Goal: Answer question/provide support: Share knowledge or assist other users

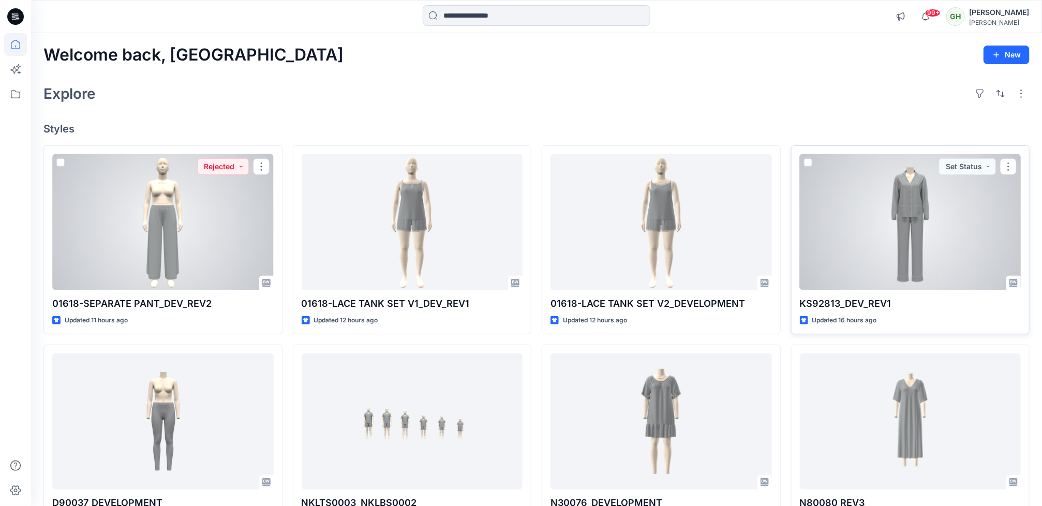
click at [849, 273] on div at bounding box center [910, 222] width 221 height 136
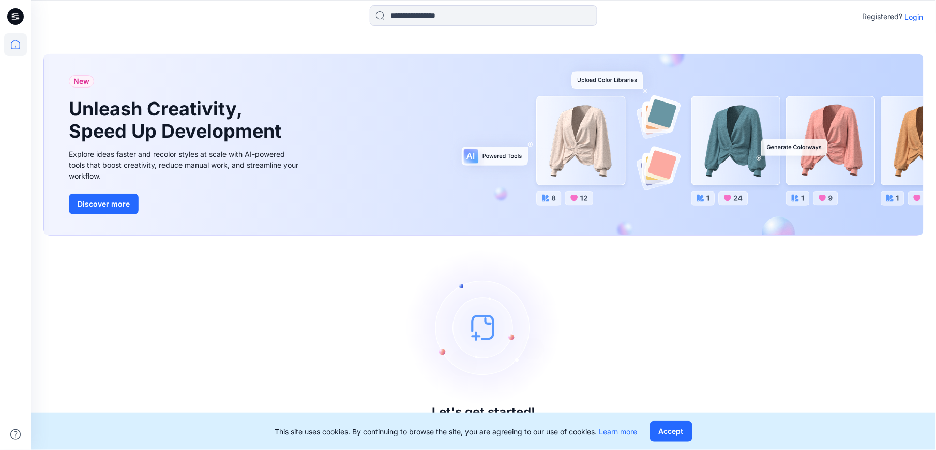
click at [916, 17] on p "Login" at bounding box center [914, 16] width 19 height 11
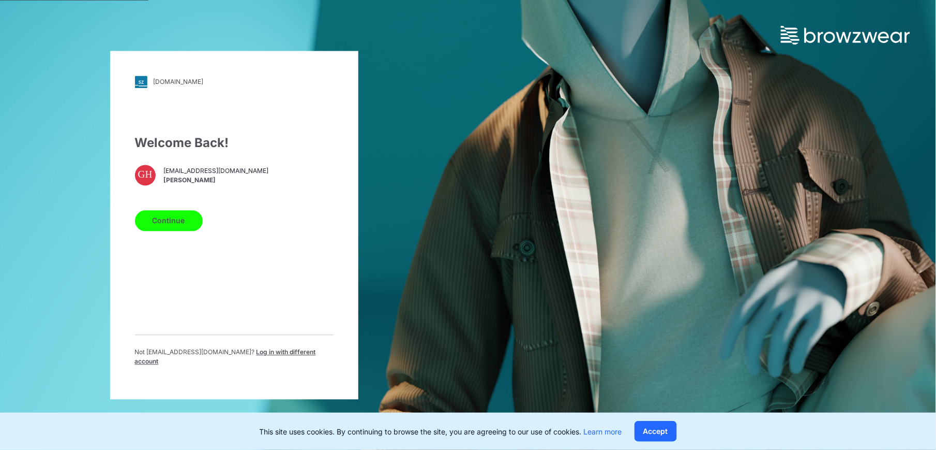
click at [176, 220] on button "Continue" at bounding box center [169, 220] width 68 height 21
click at [170, 231] on button "Continue" at bounding box center [169, 220] width 68 height 21
click at [166, 223] on button "Continue" at bounding box center [169, 220] width 68 height 21
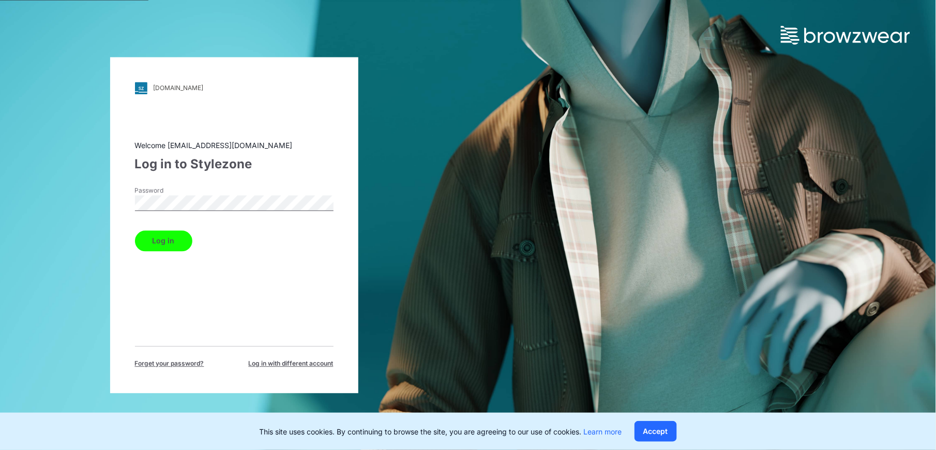
click at [156, 240] on button "Log in" at bounding box center [163, 240] width 57 height 21
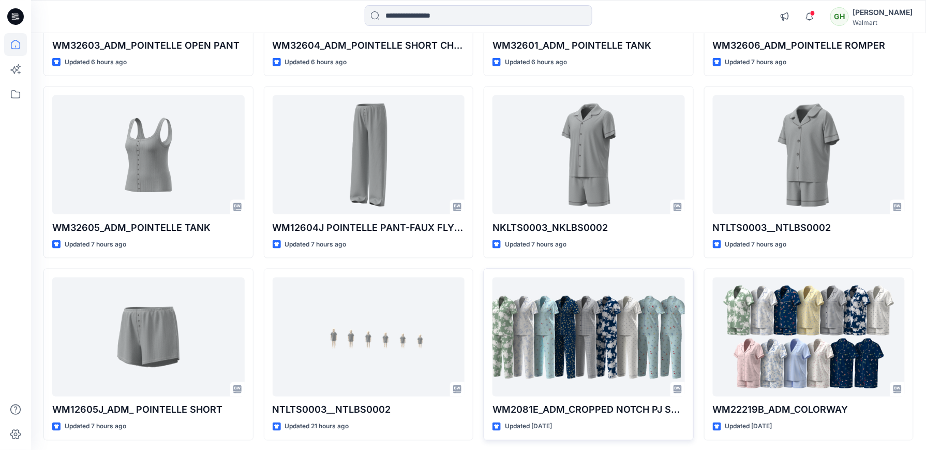
scroll to position [420, 0]
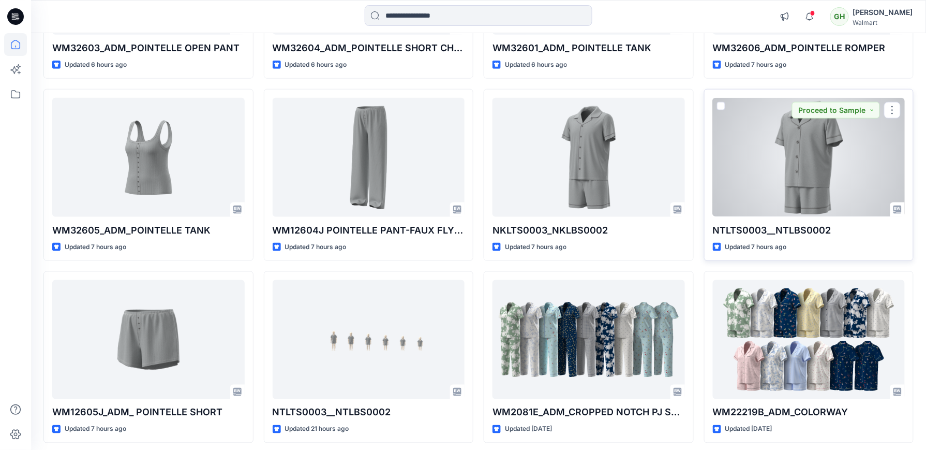
click at [843, 164] on div at bounding box center [809, 157] width 192 height 118
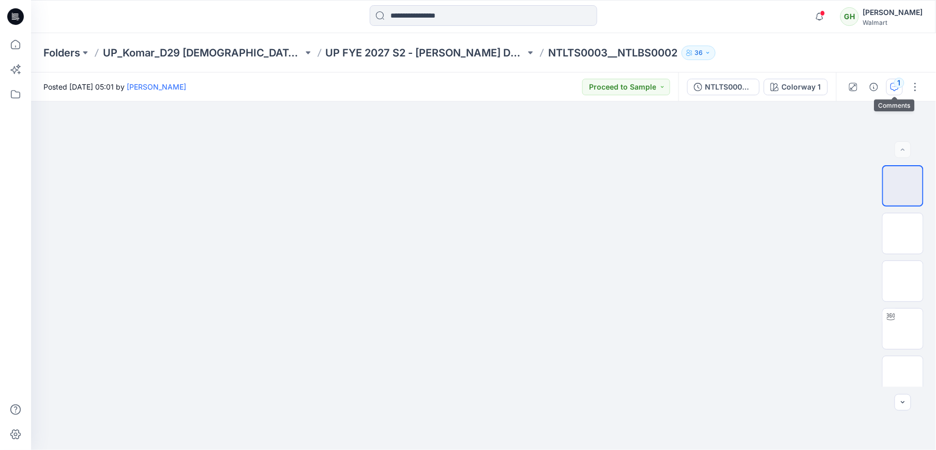
click at [900, 83] on div "1" at bounding box center [899, 83] width 10 height 10
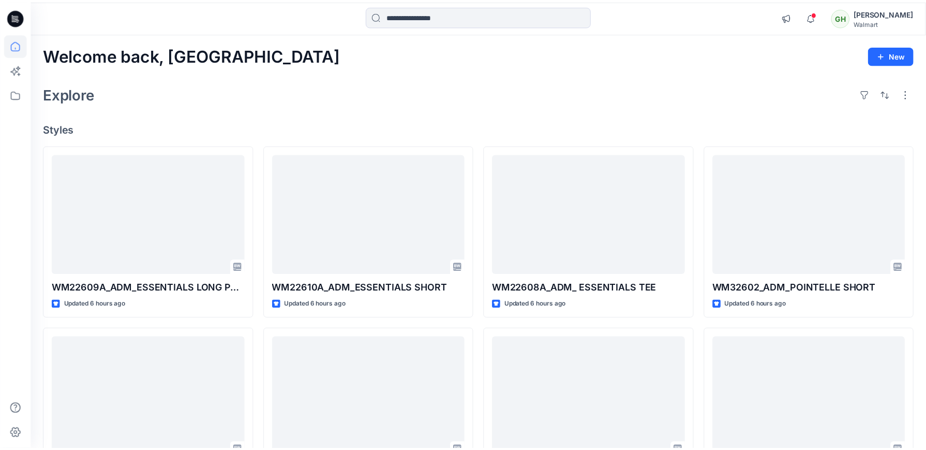
scroll to position [420, 0]
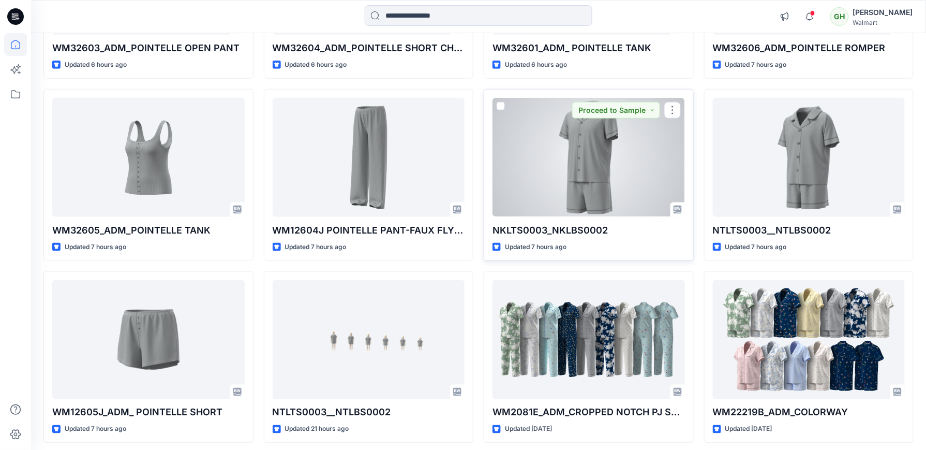
click at [659, 187] on div at bounding box center [589, 157] width 192 height 118
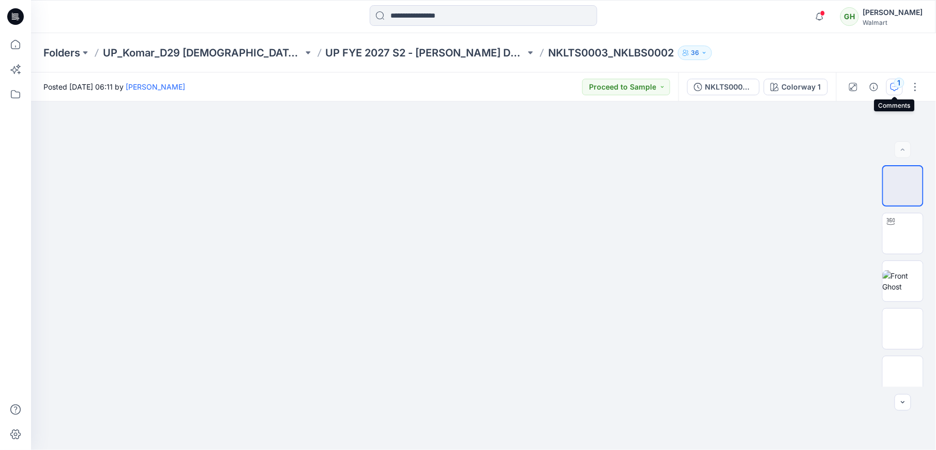
click at [895, 83] on div "1" at bounding box center [899, 83] width 10 height 10
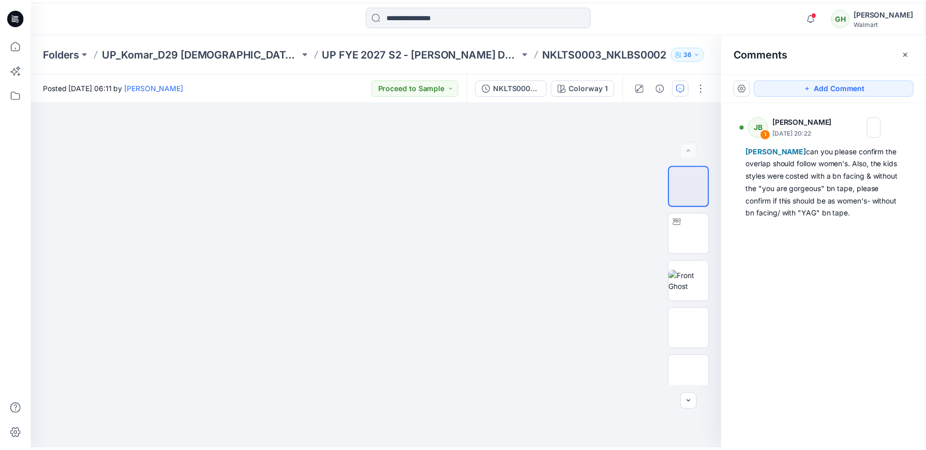
scroll to position [420, 0]
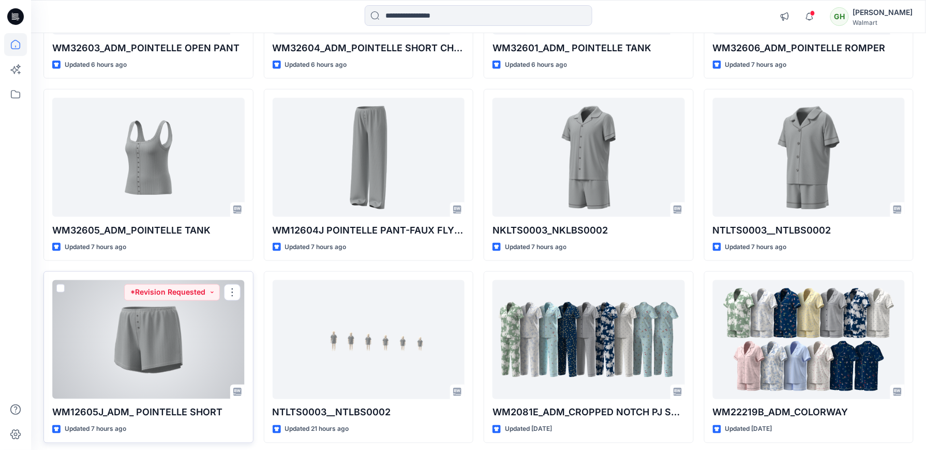
click at [170, 328] on div at bounding box center [148, 339] width 192 height 118
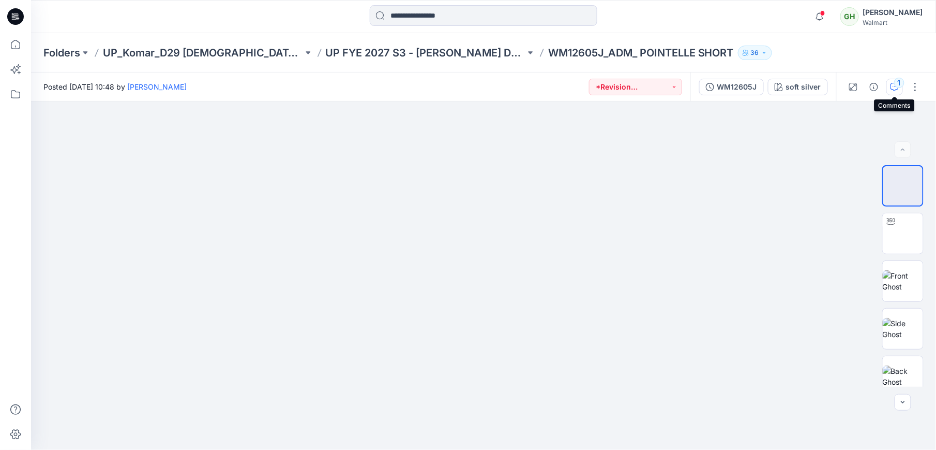
click at [888, 85] on button "1" at bounding box center [895, 87] width 17 height 17
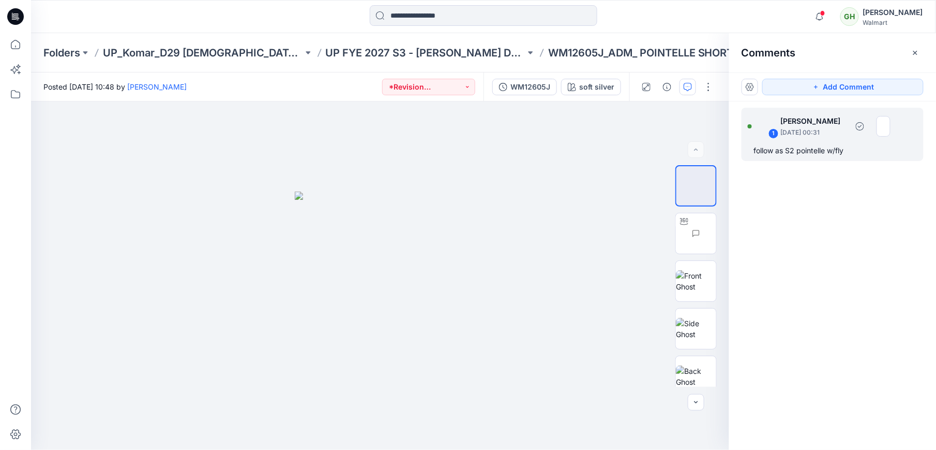
click at [858, 156] on div "follow as S2 pointelle w/fly" at bounding box center [832, 150] width 157 height 12
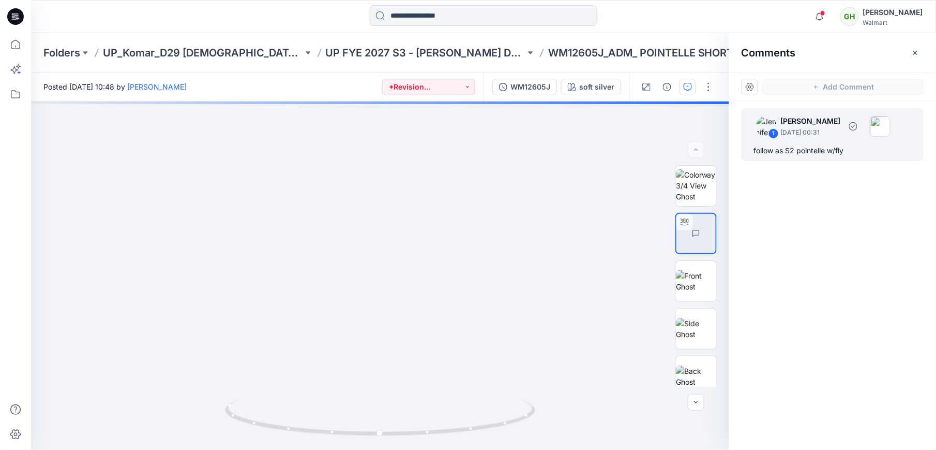
click at [823, 151] on div "follow as S2 pointelle w/fly" at bounding box center [832, 150] width 157 height 12
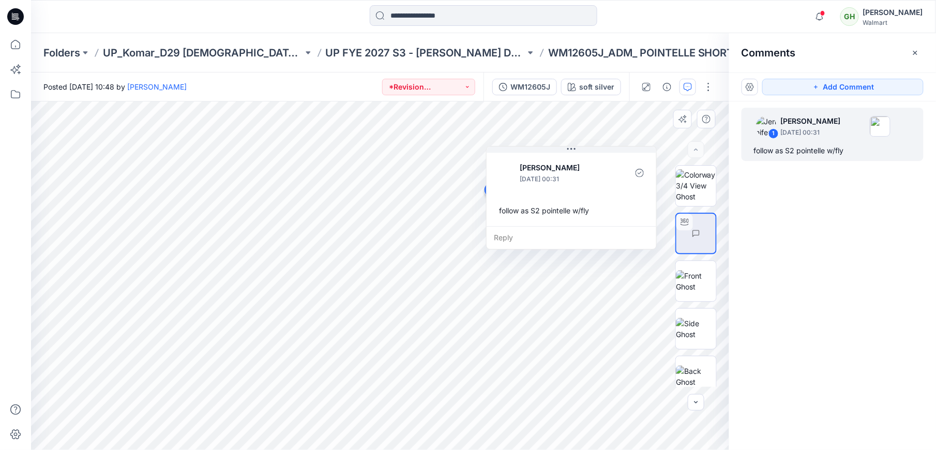
drag, startPoint x: 402, startPoint y: 210, endPoint x: 619, endPoint y: 219, distance: 216.5
click at [619, 219] on div "follow as S2 pointelle w/fly" at bounding box center [571, 210] width 153 height 19
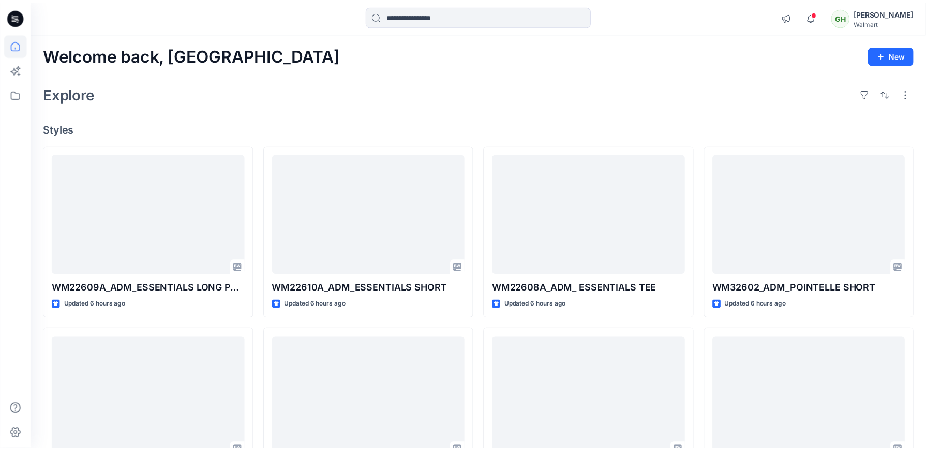
scroll to position [420, 0]
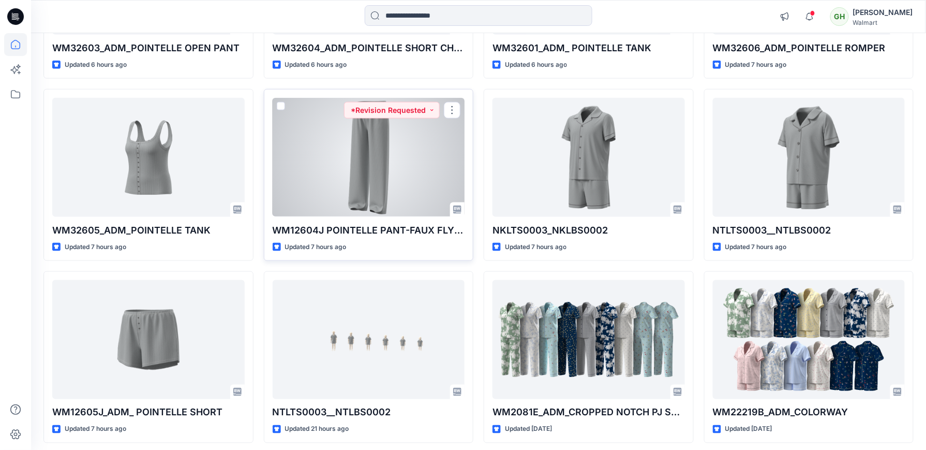
click at [432, 151] on div at bounding box center [369, 157] width 192 height 118
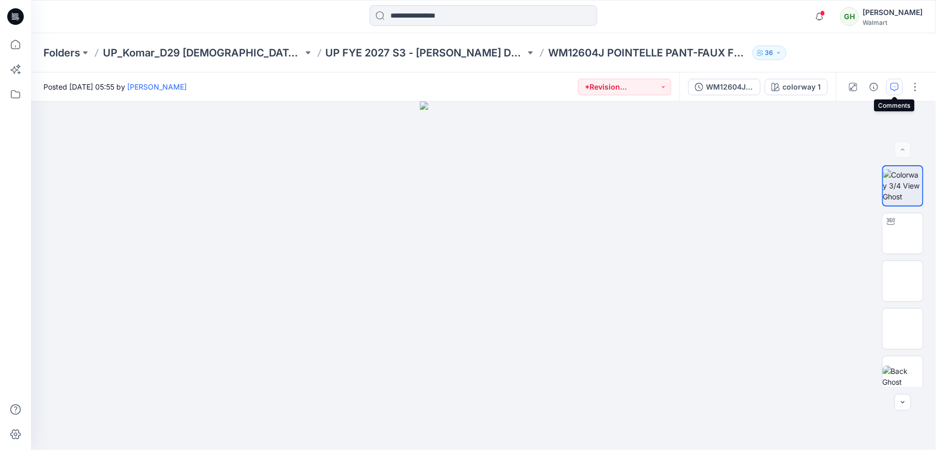
click at [893, 85] on icon "button" at bounding box center [895, 87] width 8 height 8
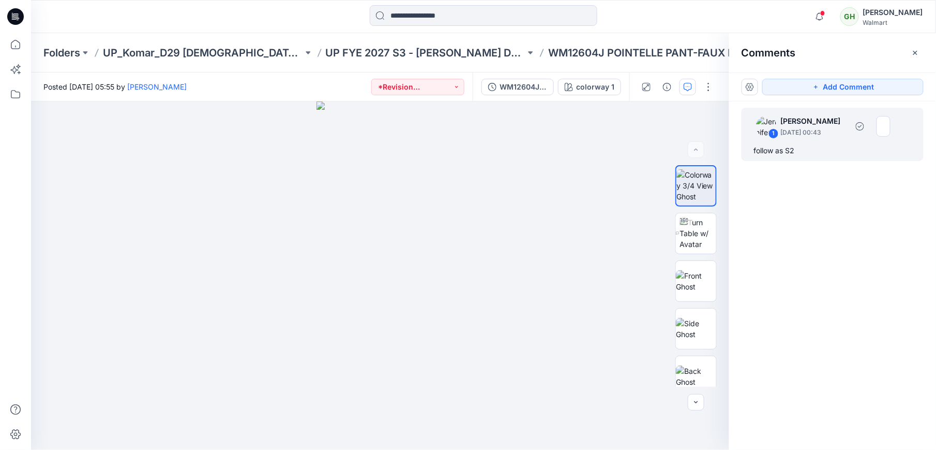
click at [812, 150] on div "follow as S2" at bounding box center [832, 150] width 157 height 12
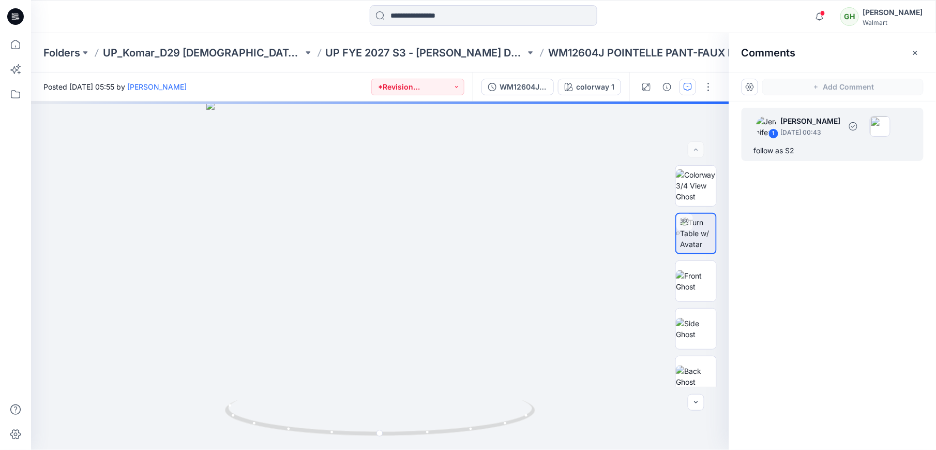
click at [799, 154] on div "follow as S2" at bounding box center [832, 150] width 157 height 12
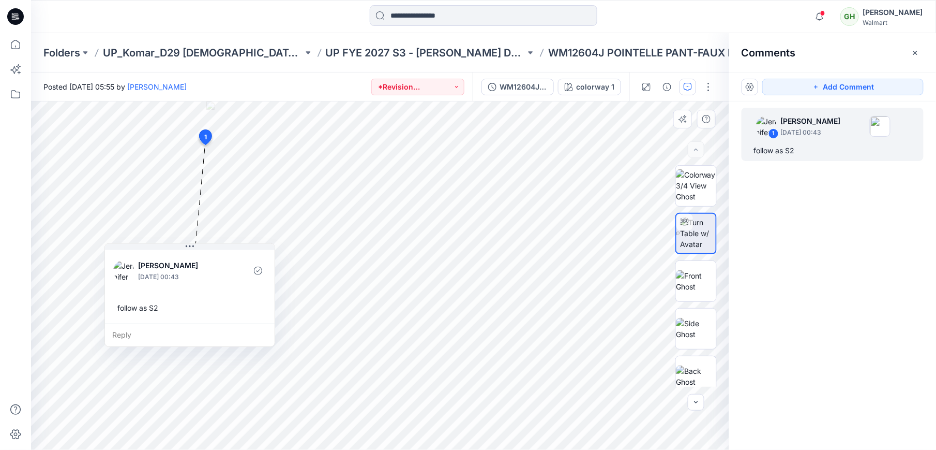
drag, startPoint x: 293, startPoint y: 216, endPoint x: 208, endPoint y: 309, distance: 126.0
click at [208, 309] on div "follow as S2" at bounding box center [189, 307] width 153 height 19
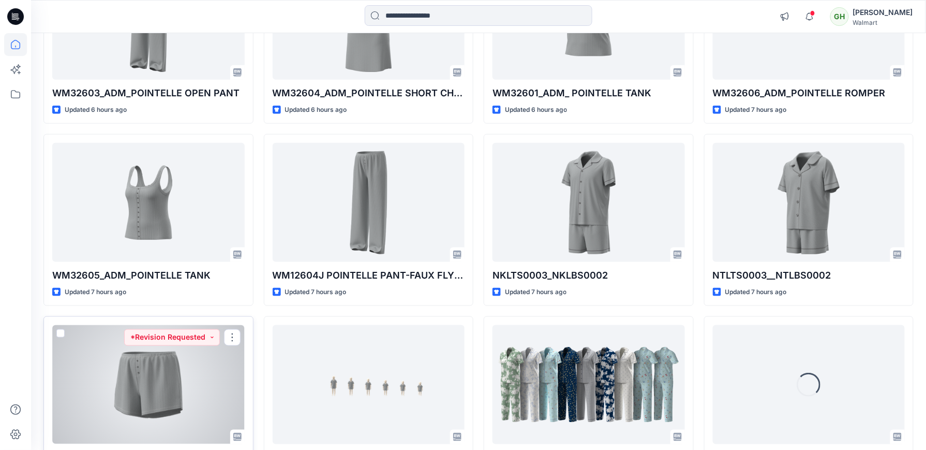
scroll to position [351, 0]
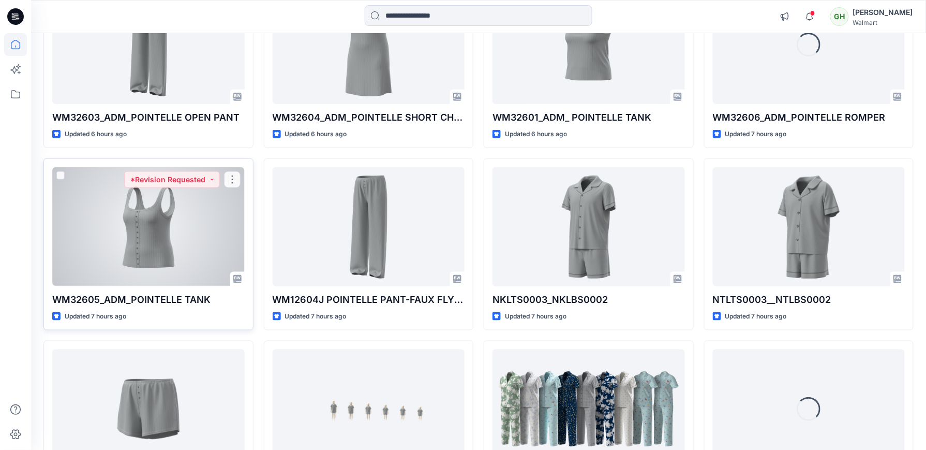
click at [152, 237] on div at bounding box center [148, 226] width 192 height 118
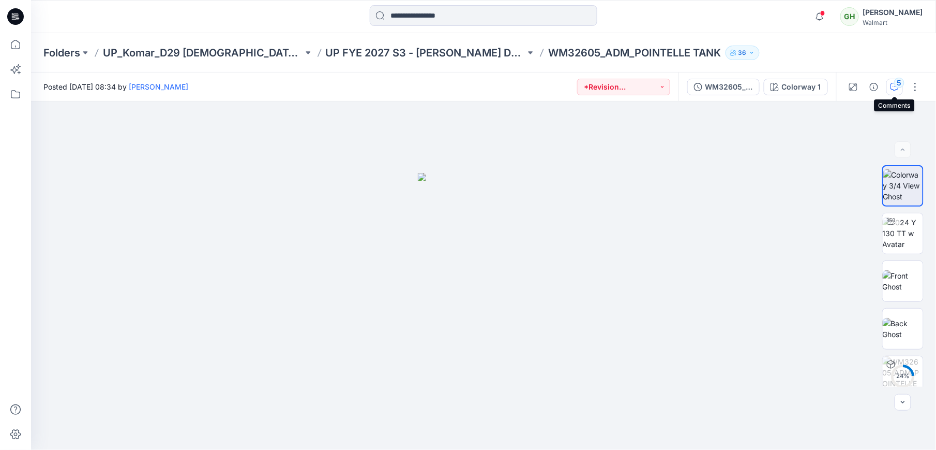
click at [898, 83] on div "5" at bounding box center [899, 83] width 10 height 10
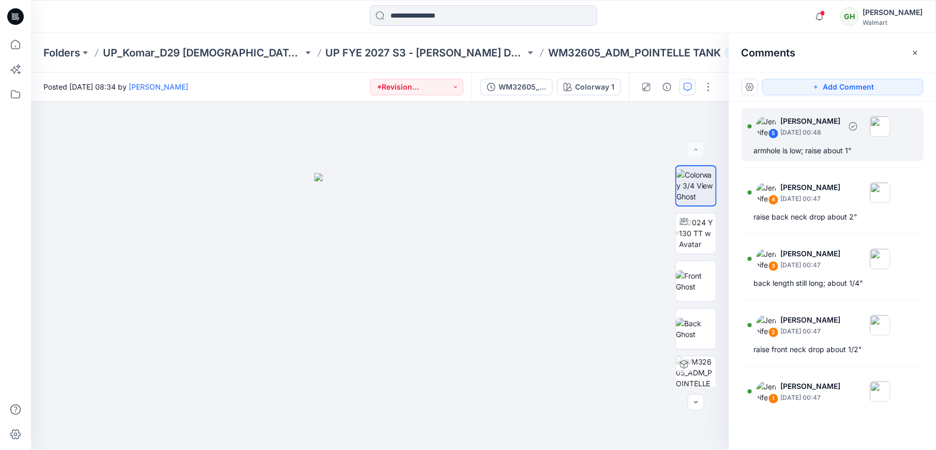
click at [832, 145] on div "armhole is low; raise about 1"" at bounding box center [832, 150] width 157 height 12
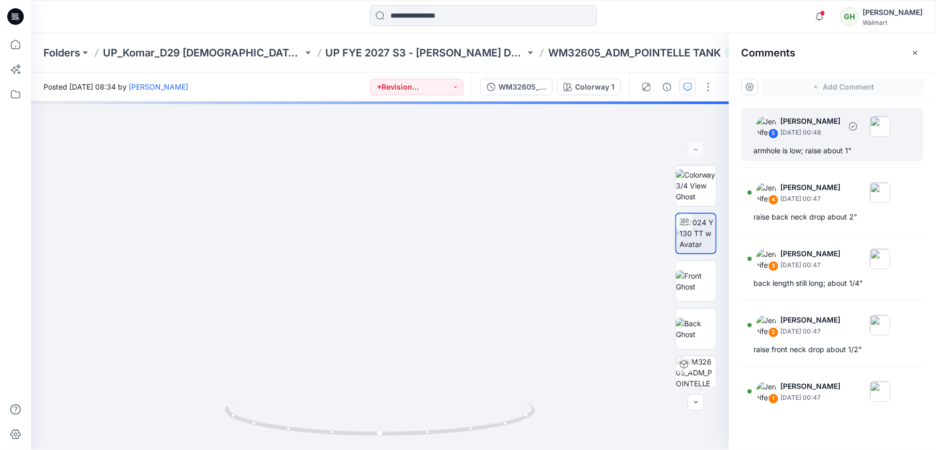
click at [794, 152] on div "armhole is low; raise about 1"" at bounding box center [832, 150] width 157 height 12
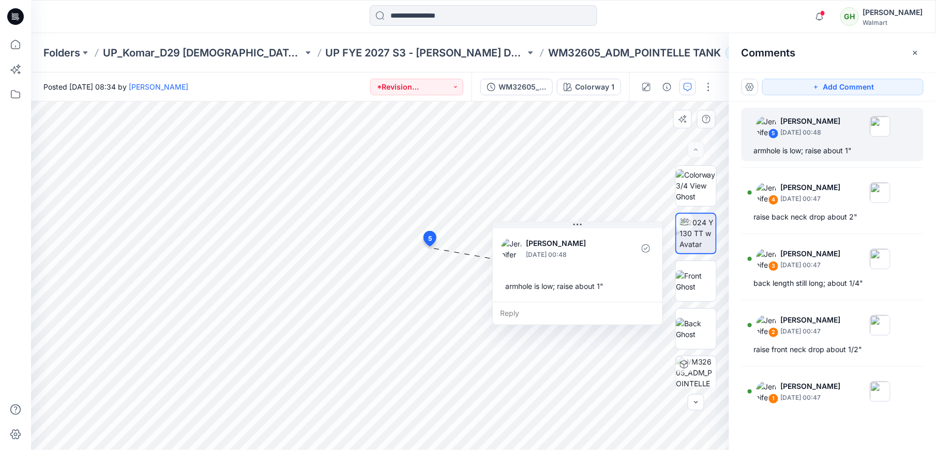
drag, startPoint x: 507, startPoint y: 327, endPoint x: 585, endPoint y: 297, distance: 83.2
click at [585, 297] on div "Jennifer Yerkes September 18, 2025 00:48 armhole is low; raise about 1"" at bounding box center [578, 264] width 170 height 76
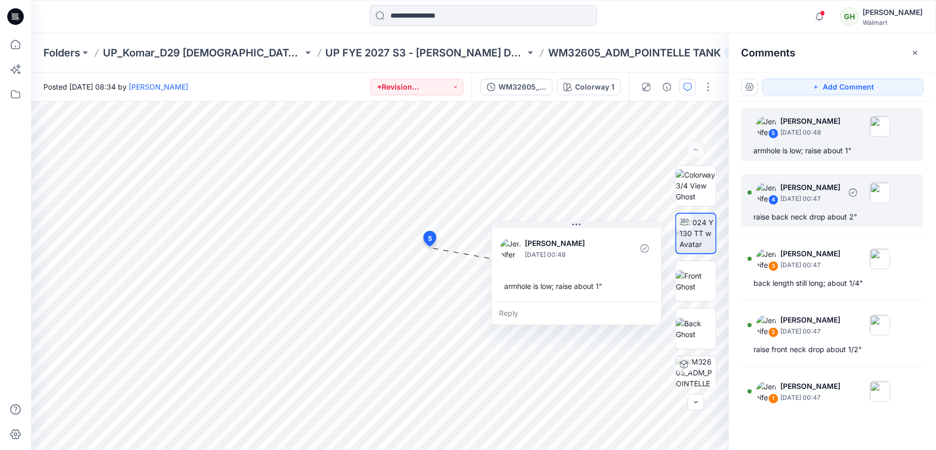
click at [825, 203] on p "September 18, 2025 00:47" at bounding box center [811, 198] width 60 height 10
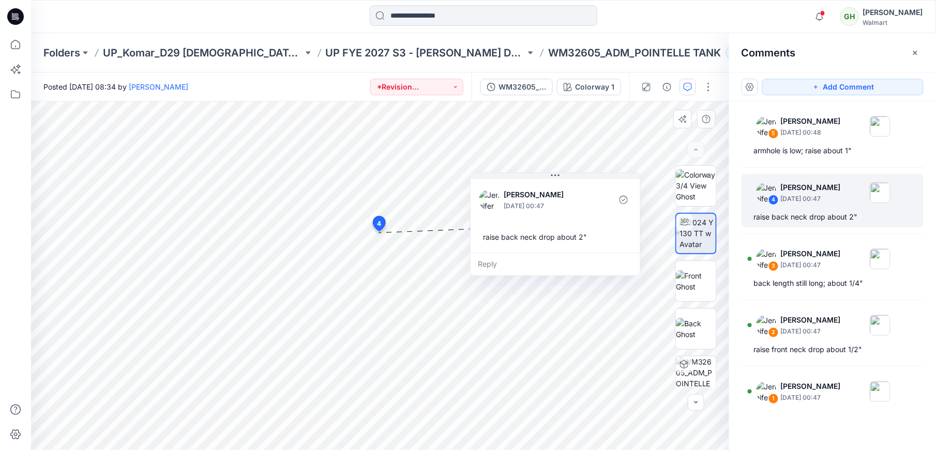
drag, startPoint x: 441, startPoint y: 307, endPoint x: 548, endPoint y: 243, distance: 124.8
click at [548, 243] on div "raise back neck drop about 2"" at bounding box center [555, 236] width 153 height 19
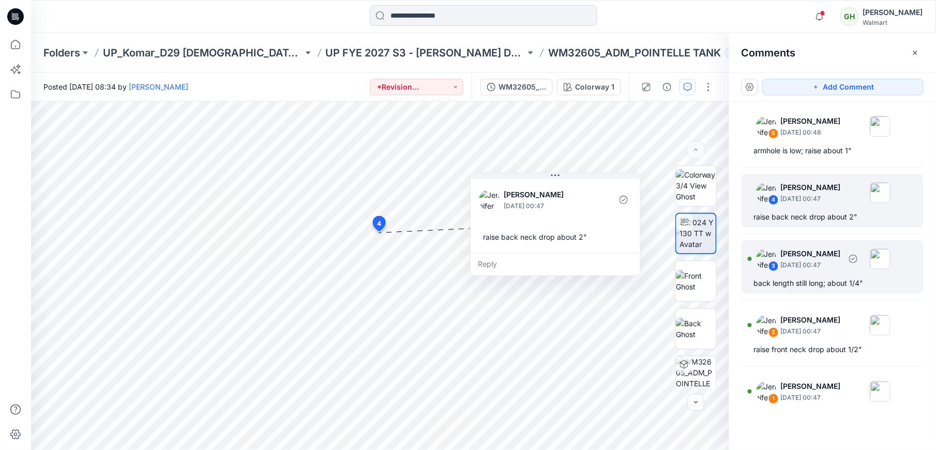
click at [787, 278] on div "back length still long; about 1/4"" at bounding box center [832, 283] width 157 height 12
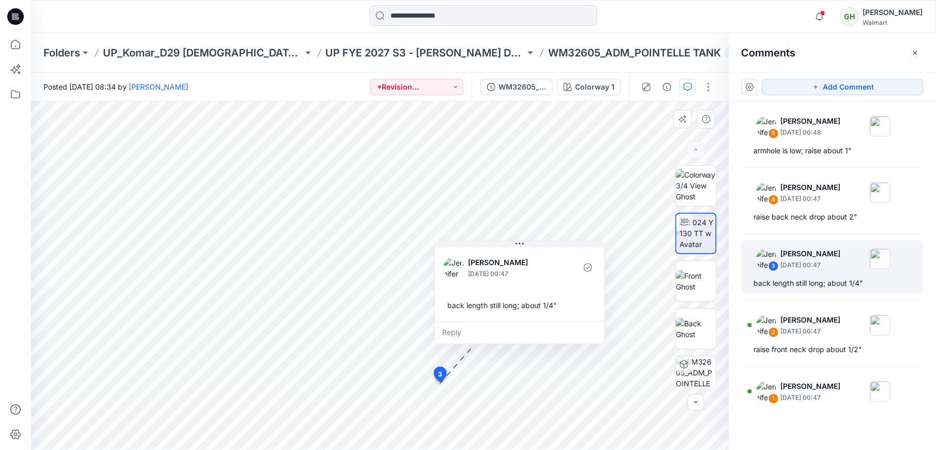
drag, startPoint x: 508, startPoint y: 368, endPoint x: 518, endPoint y: 321, distance: 48.2
click at [518, 321] on div "Reply" at bounding box center [520, 332] width 170 height 23
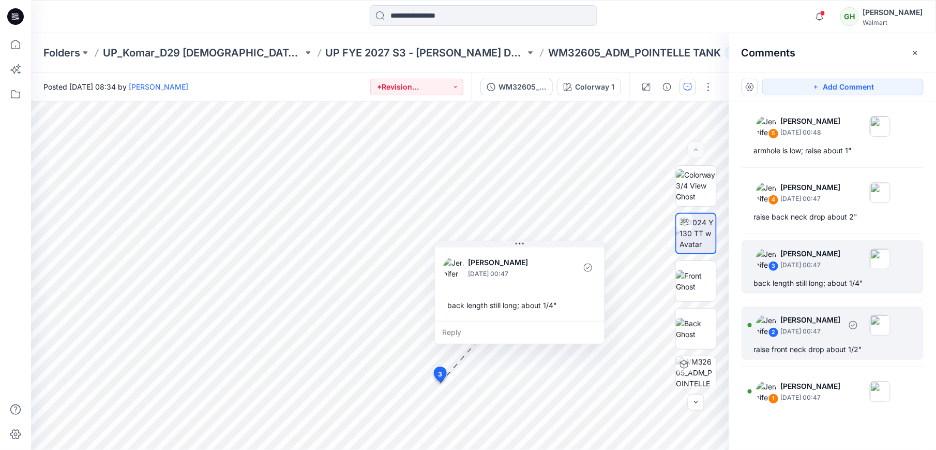
click at [795, 348] on div "raise front neck drop about 1/2"" at bounding box center [832, 349] width 157 height 12
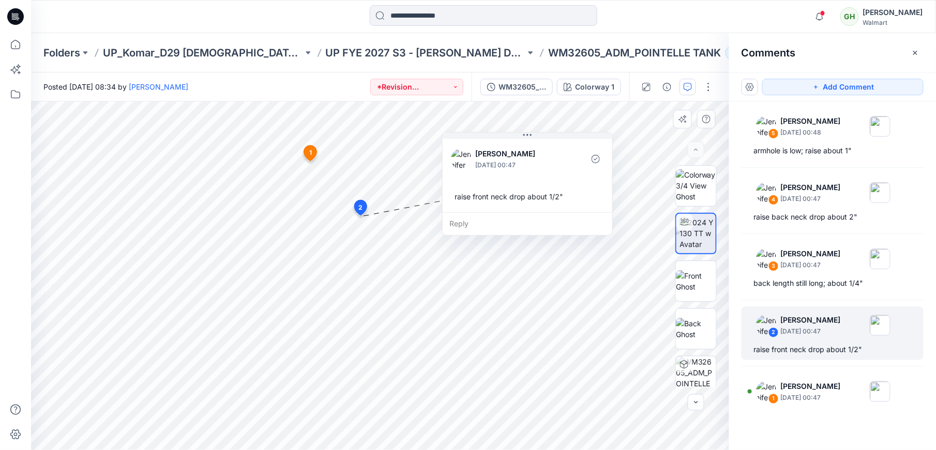
drag, startPoint x: 455, startPoint y: 292, endPoint x: 553, endPoint y: 203, distance: 131.9
click at [553, 203] on div "raise front neck drop about 1/2"" at bounding box center [527, 196] width 153 height 19
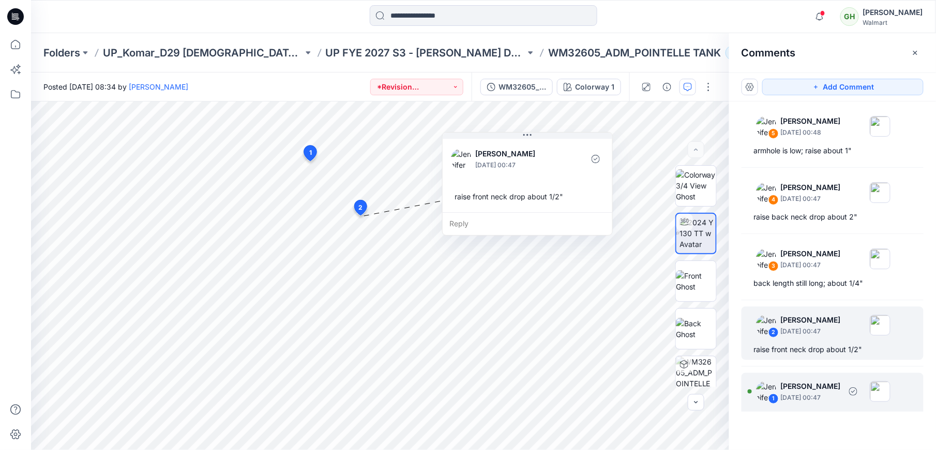
click at [825, 398] on p "September 18, 2025 00:47" at bounding box center [811, 397] width 60 height 10
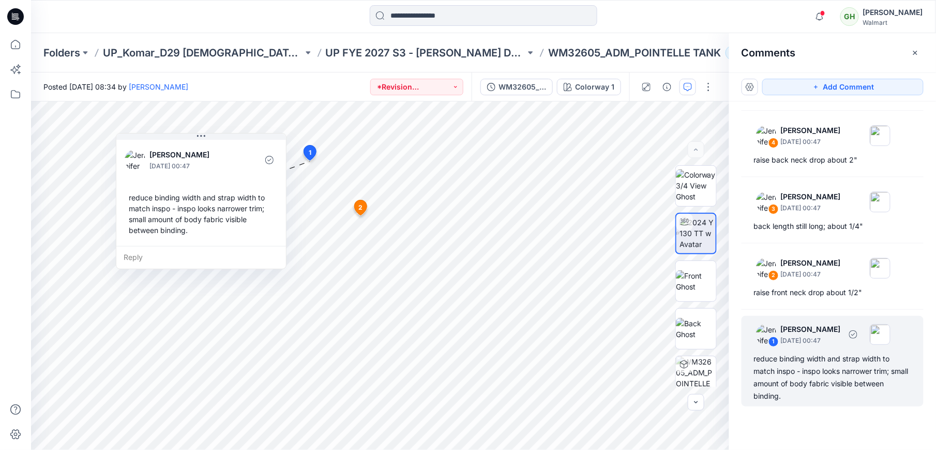
scroll to position [58, 0]
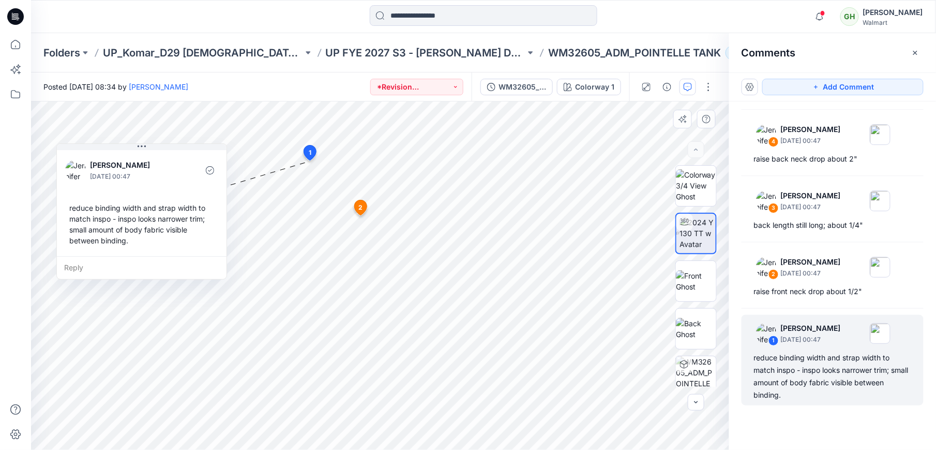
drag, startPoint x: 209, startPoint y: 240, endPoint x: 150, endPoint y: 250, distance: 60.4
click at [150, 250] on div "Jennifer Yerkes September 18, 2025 00:47 reduce binding width and strap width t…" at bounding box center [142, 202] width 170 height 108
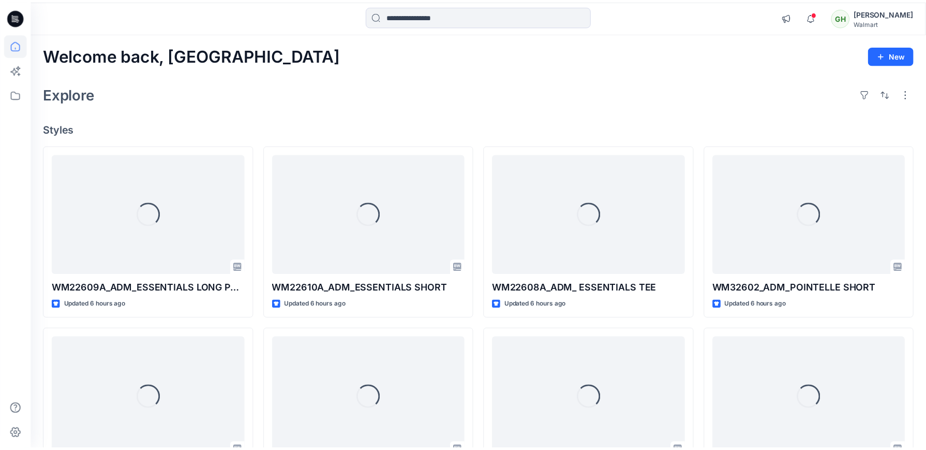
scroll to position [351, 0]
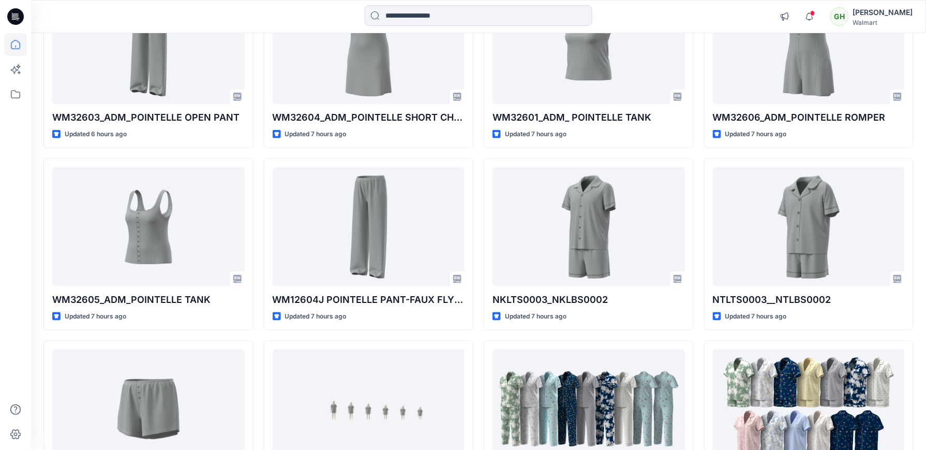
click at [5, 220] on div at bounding box center [15, 241] width 23 height 416
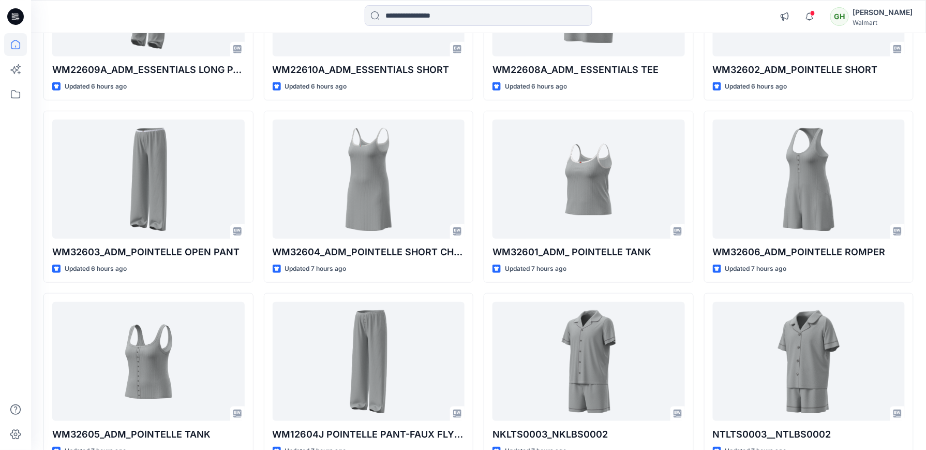
scroll to position [213, 0]
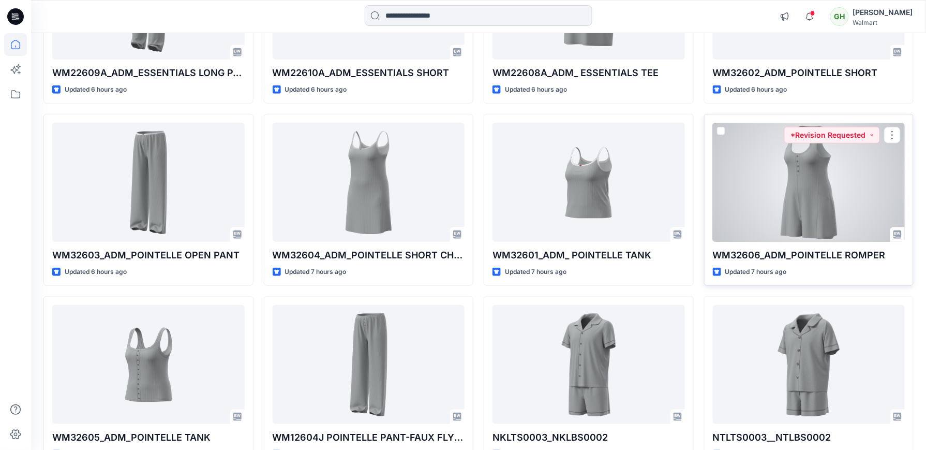
click at [774, 219] on div at bounding box center [809, 182] width 192 height 118
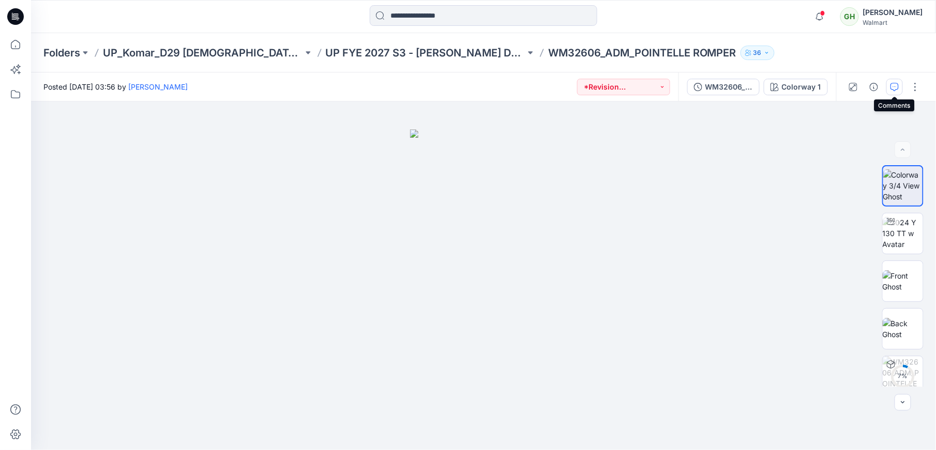
click at [894, 89] on icon "button" at bounding box center [895, 87] width 8 height 8
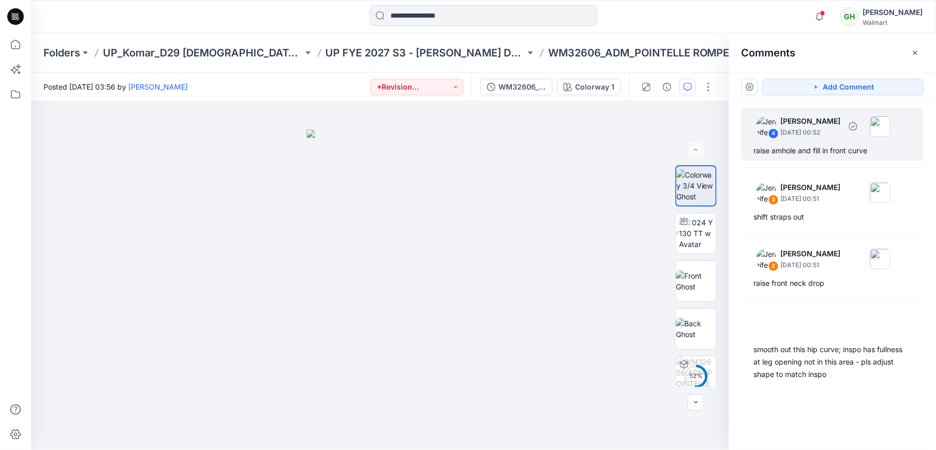
click at [803, 148] on div "raise amhole and fill in front curve" at bounding box center [832, 150] width 157 height 12
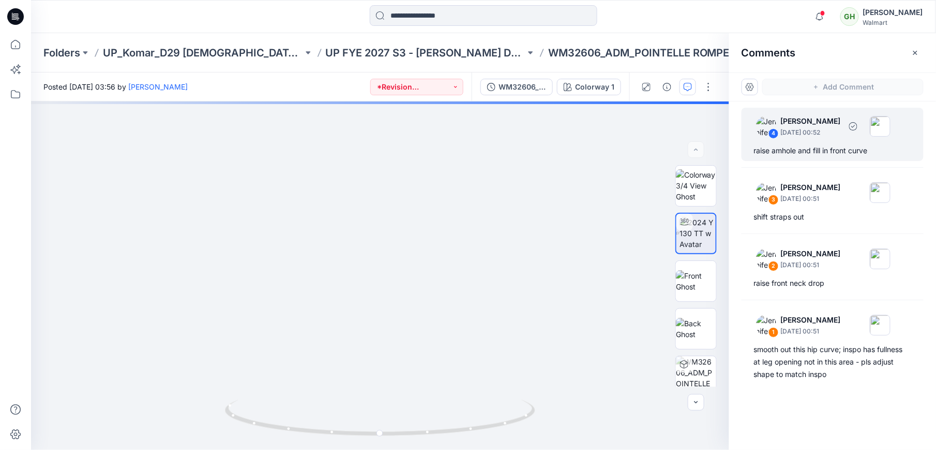
click at [830, 150] on div "raise amhole and fill in front curve" at bounding box center [832, 150] width 157 height 12
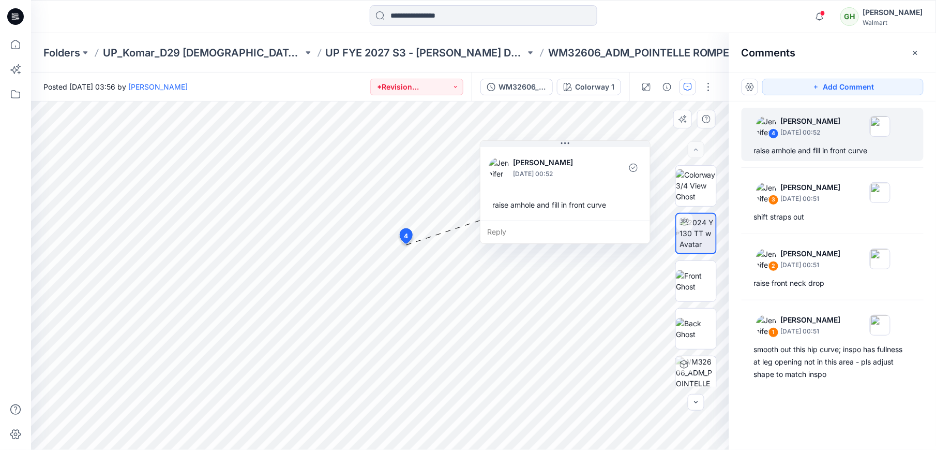
drag, startPoint x: 486, startPoint y: 210, endPoint x: 572, endPoint y: 216, distance: 85.6
click at [572, 216] on div "Jennifer Yerkes September 18, 2025 00:52 raise amhole and fill in front curve" at bounding box center [566, 183] width 170 height 76
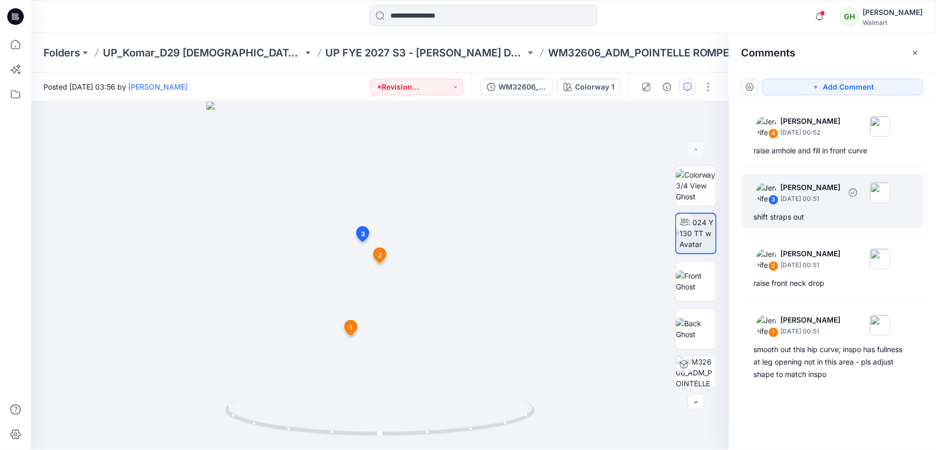
click at [785, 210] on div "3 Jennifer Yerkes September 18, 2025 00:51 shift straps out" at bounding box center [833, 200] width 182 height 53
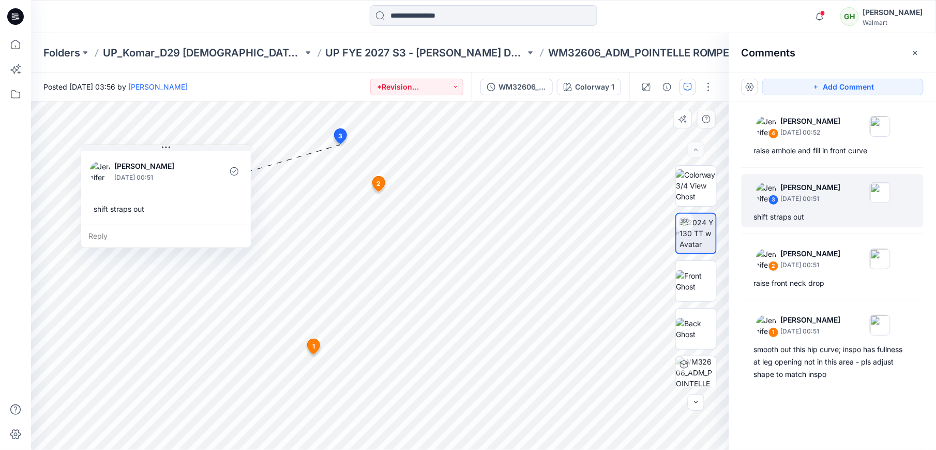
drag, startPoint x: 457, startPoint y: 199, endPoint x: 214, endPoint y: 195, distance: 243.7
click at [214, 195] on div "Jennifer Yerkes September 18, 2025 00:51 shift straps out" at bounding box center [166, 187] width 170 height 76
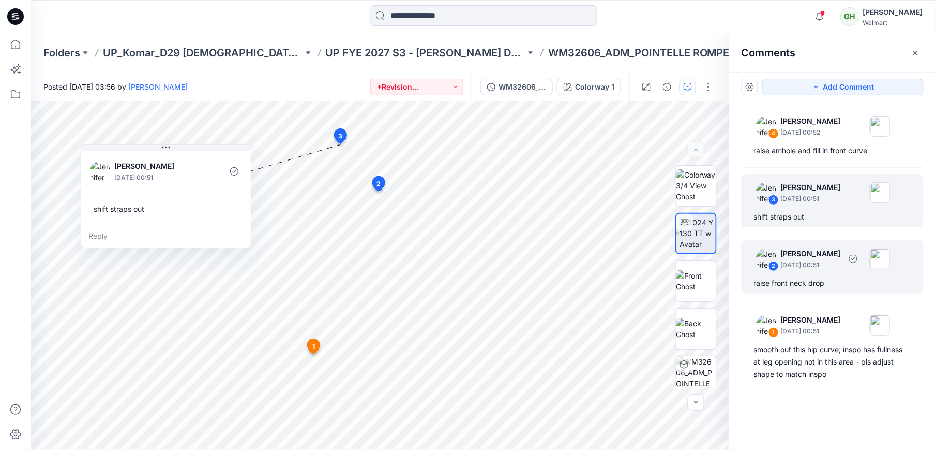
click at [832, 282] on div "raise front neck drop" at bounding box center [832, 283] width 157 height 12
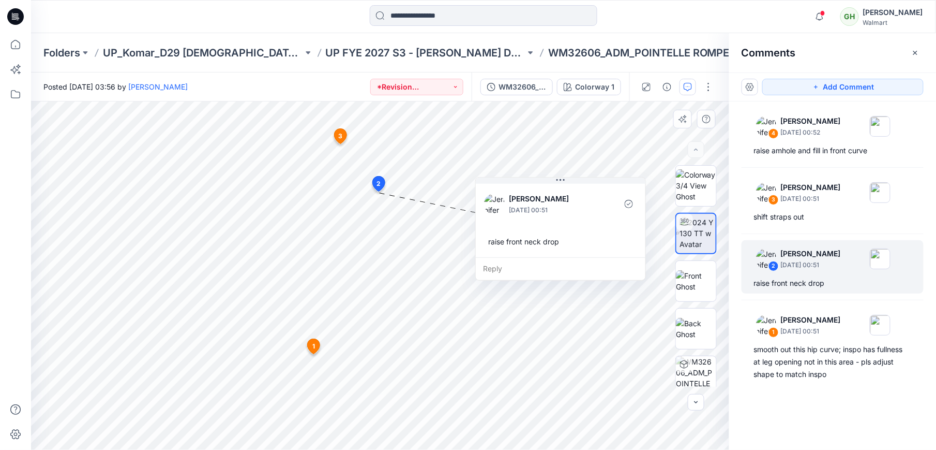
drag, startPoint x: 480, startPoint y: 325, endPoint x: 547, endPoint y: 244, distance: 105.1
click at [547, 244] on div "raise front neck drop" at bounding box center [560, 241] width 153 height 19
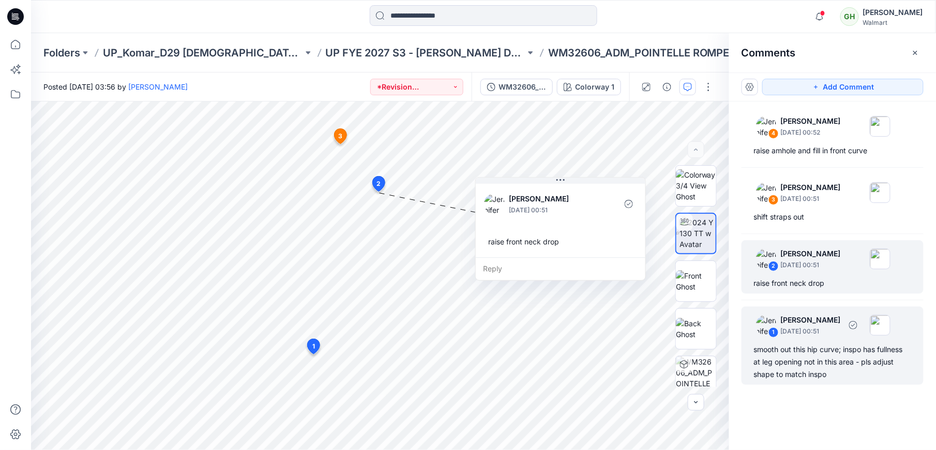
click at [792, 367] on div "smooth out this hip curve; inspo has fullness at leg opening not in this area -…" at bounding box center [832, 361] width 157 height 37
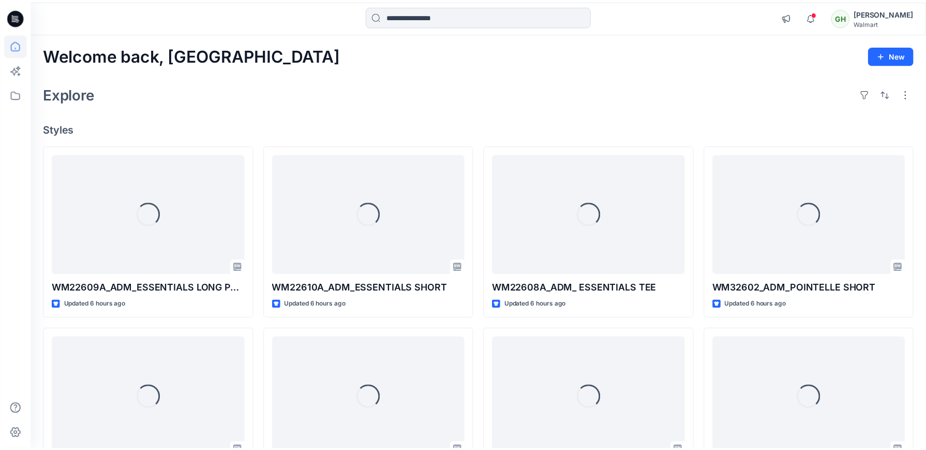
scroll to position [213, 0]
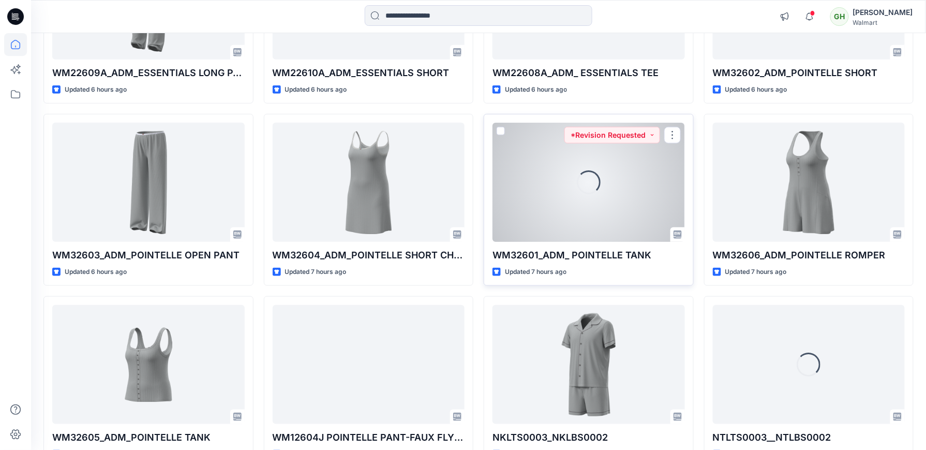
click at [596, 189] on div "Loading..." at bounding box center [588, 182] width 29 height 29
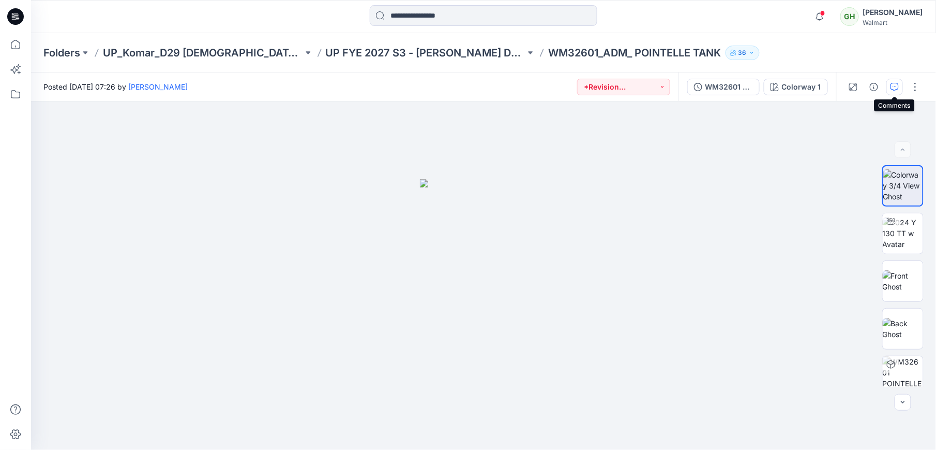
click at [894, 83] on icon "button" at bounding box center [895, 87] width 8 height 8
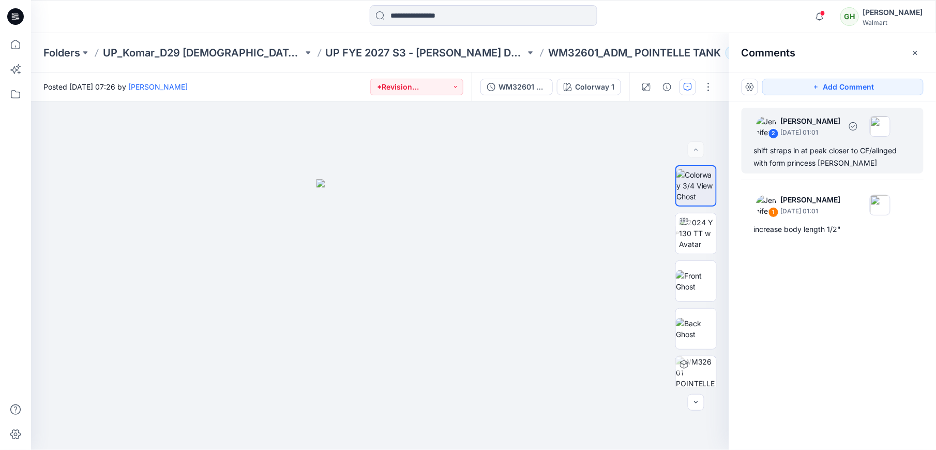
click at [804, 157] on div "shift straps in at peak closer to CF/alinged with form princess seam" at bounding box center [832, 156] width 157 height 25
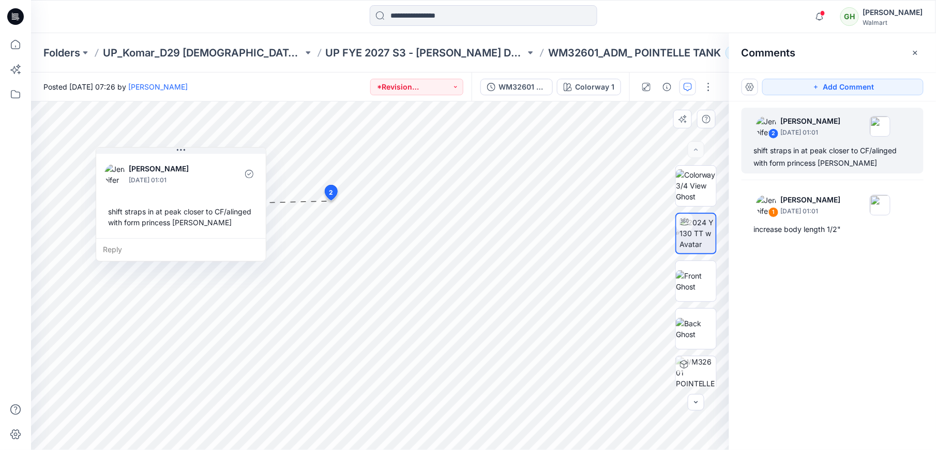
drag, startPoint x: 340, startPoint y: 356, endPoint x: 222, endPoint y: 232, distance: 170.9
click at [222, 232] on div "Jennifer Yerkes September 18, 2025 01:01 shift straps in at peak closer to CF/a…" at bounding box center [181, 195] width 170 height 86
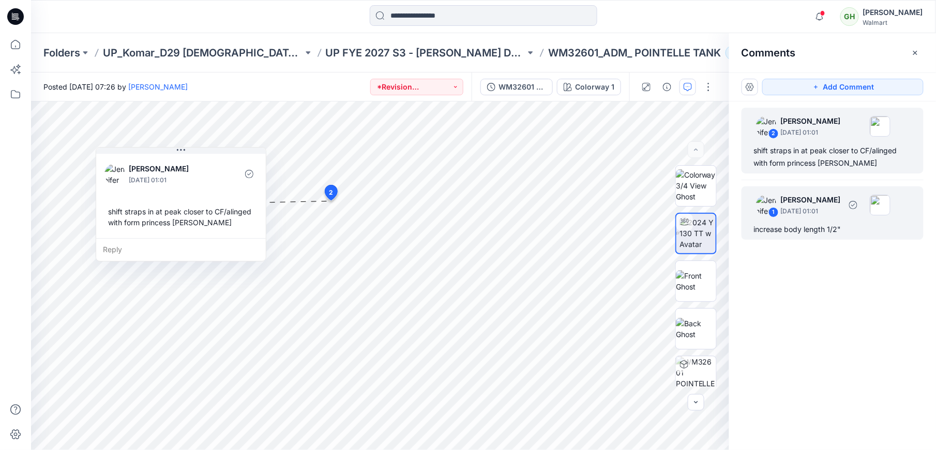
click at [822, 227] on div "increase body length 1/2"" at bounding box center [832, 229] width 157 height 12
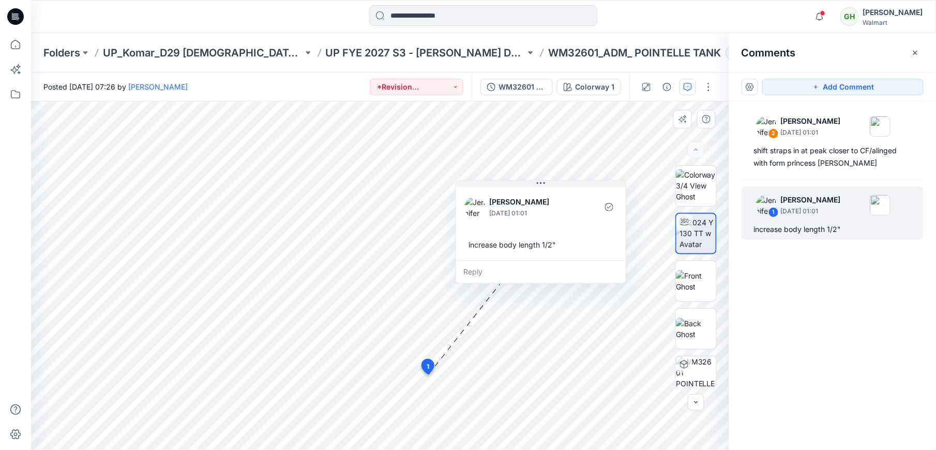
drag, startPoint x: 559, startPoint y: 330, endPoint x: 611, endPoint y: 230, distance: 112.5
click at [611, 230] on div "Jennifer Yerkes September 18, 2025 01:01 increase body length 1/2"" at bounding box center [541, 223] width 170 height 76
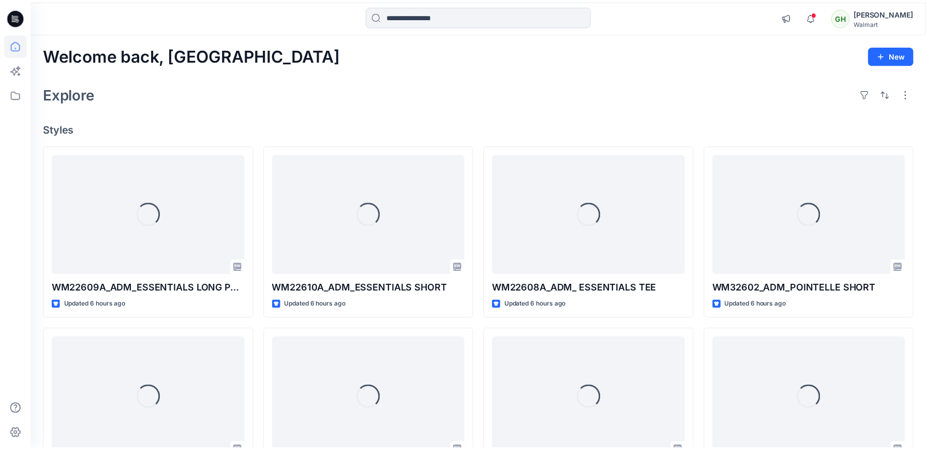
scroll to position [213, 0]
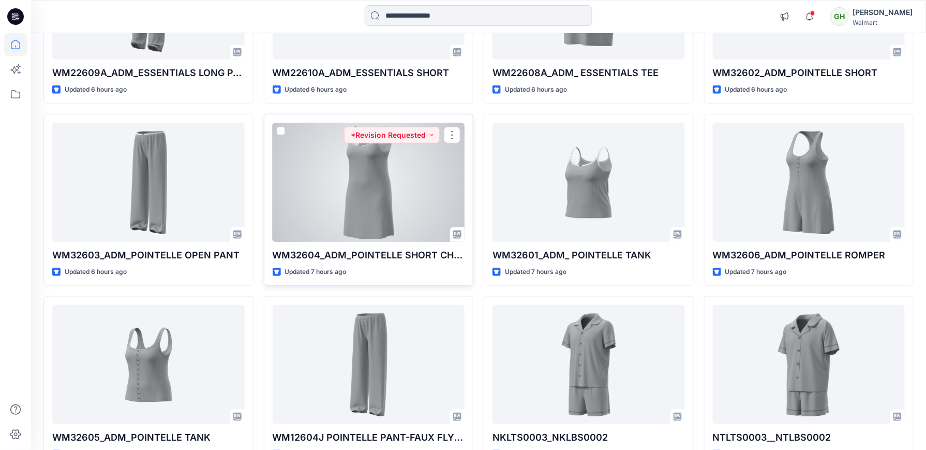
click at [408, 199] on div at bounding box center [369, 182] width 192 height 118
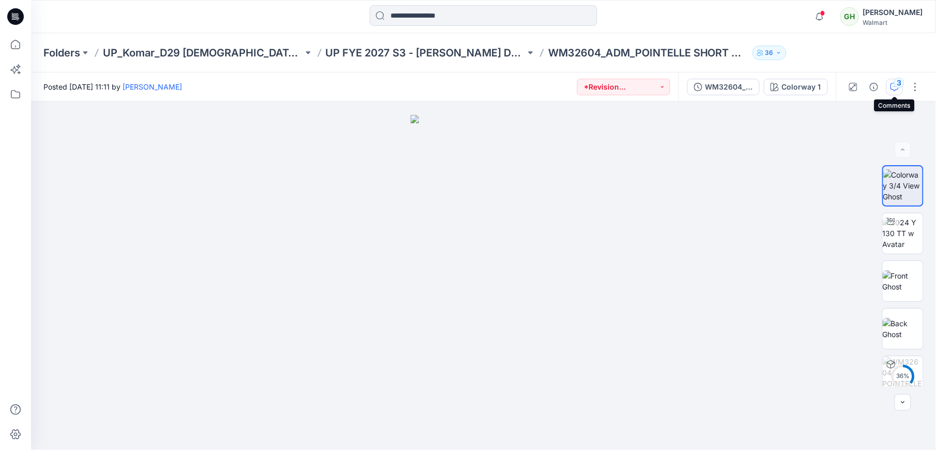
click at [890, 87] on button "3" at bounding box center [895, 87] width 17 height 17
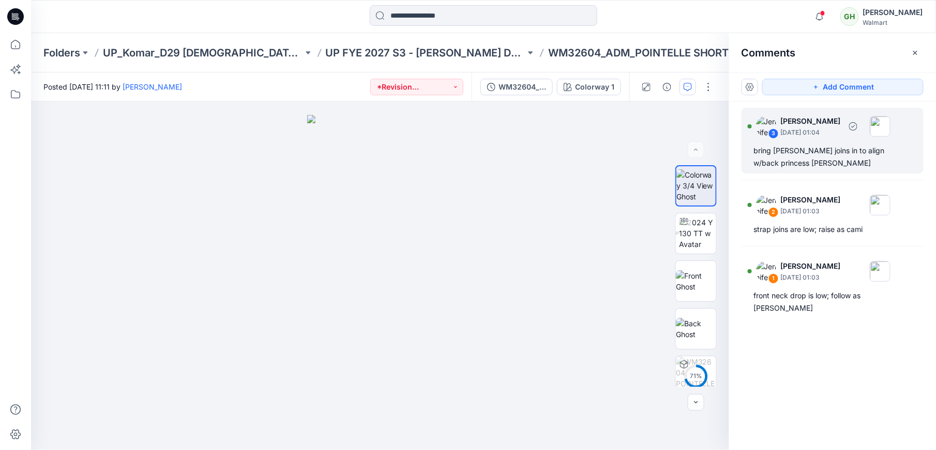
click at [808, 162] on div "bring strap joins in to align w/back princess seams" at bounding box center [832, 156] width 157 height 25
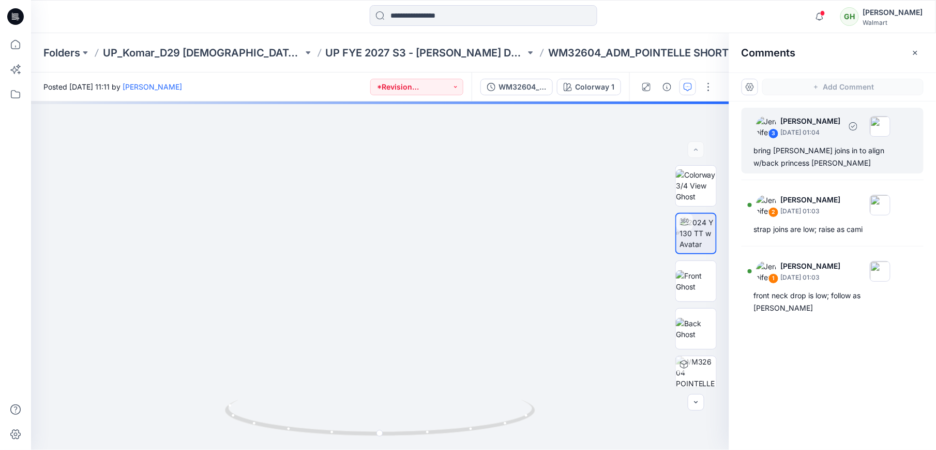
click at [833, 154] on div "bring strap joins in to align w/back princess seams" at bounding box center [832, 156] width 157 height 25
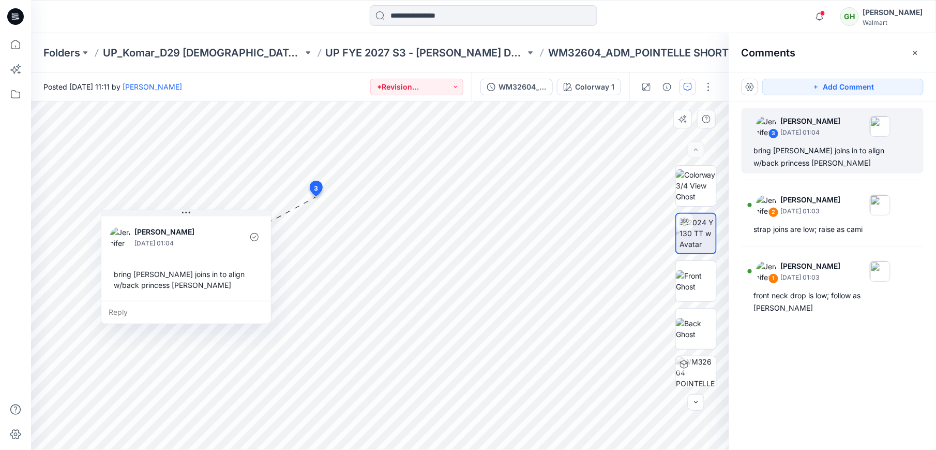
drag, startPoint x: 398, startPoint y: 340, endPoint x: 205, endPoint y: 257, distance: 210.0
click at [205, 257] on div "Jennifer Yerkes September 18, 2025 01:04 bring strap joins in to align w/back p…" at bounding box center [186, 257] width 170 height 86
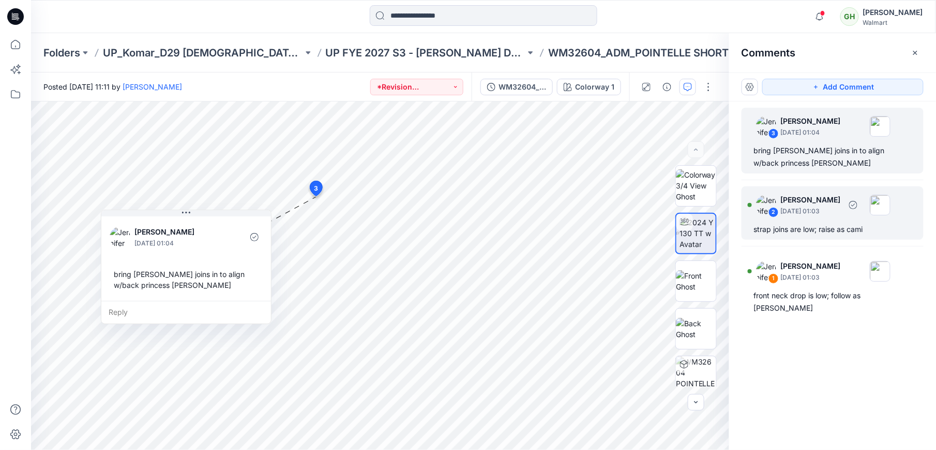
click at [801, 216] on div "2 Jennifer Yerkes September 18, 2025 01:03" at bounding box center [819, 204] width 143 height 28
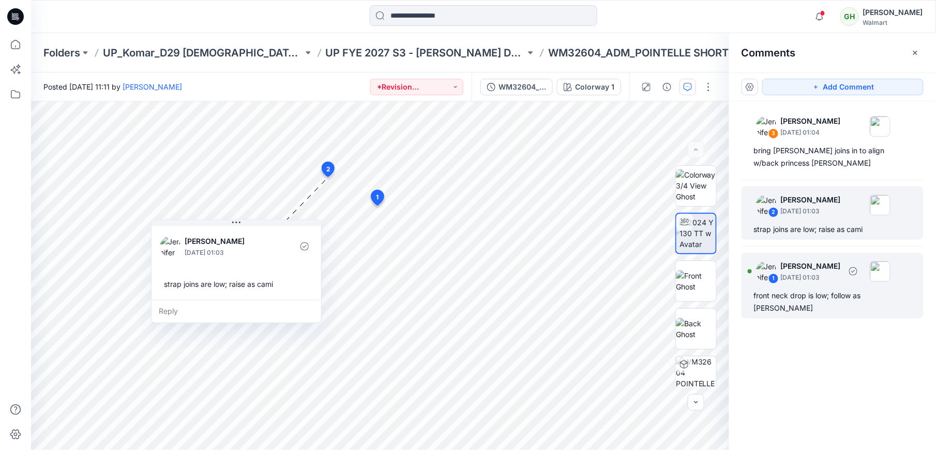
click at [816, 290] on div "front neck drop is low; follow as cami" at bounding box center [832, 301] width 157 height 25
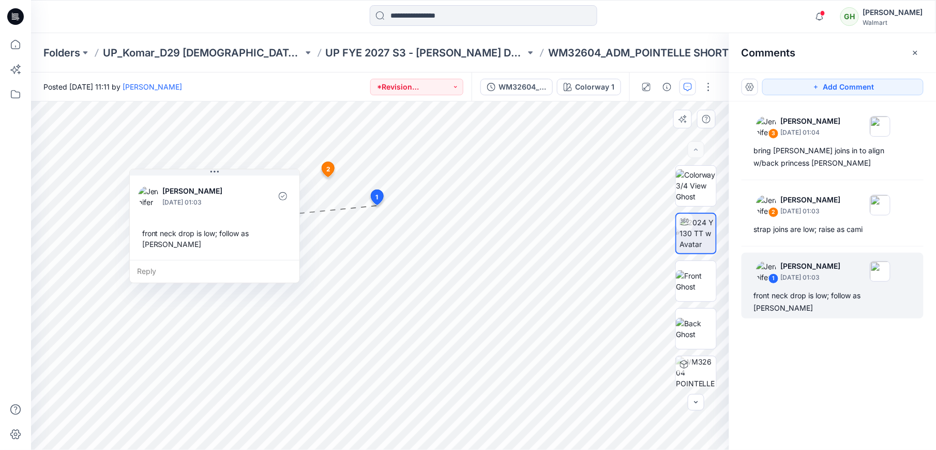
drag, startPoint x: 296, startPoint y: 352, endPoint x: 247, endPoint y: 245, distance: 117.8
click at [247, 245] on div "Jennifer Yerkes September 18, 2025 01:03 front neck drop is low; follow as cami" at bounding box center [215, 216] width 170 height 86
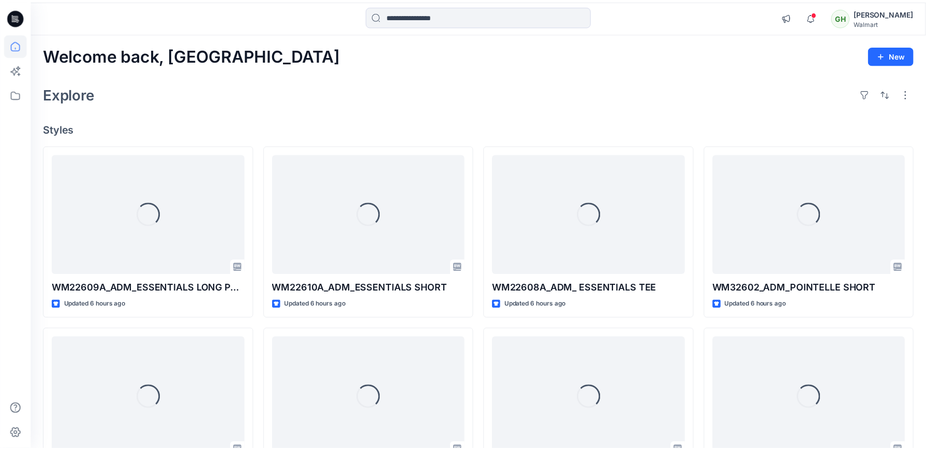
scroll to position [213, 0]
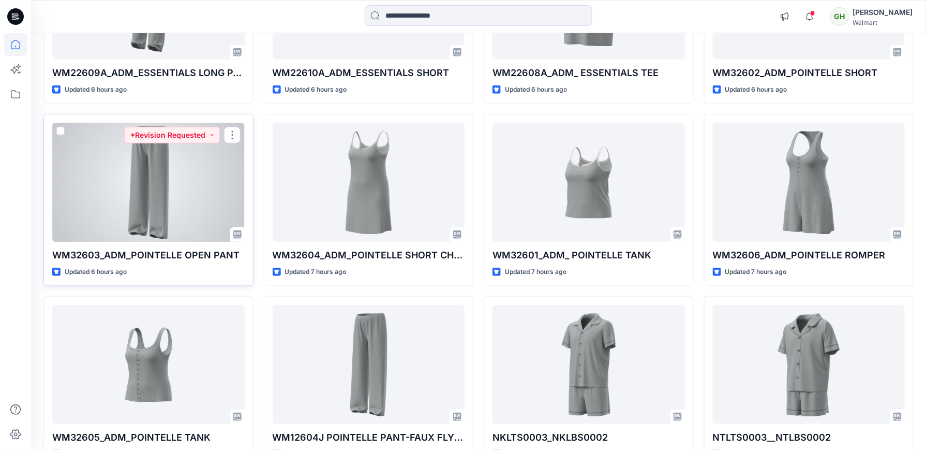
click at [143, 191] on div at bounding box center [148, 182] width 192 height 118
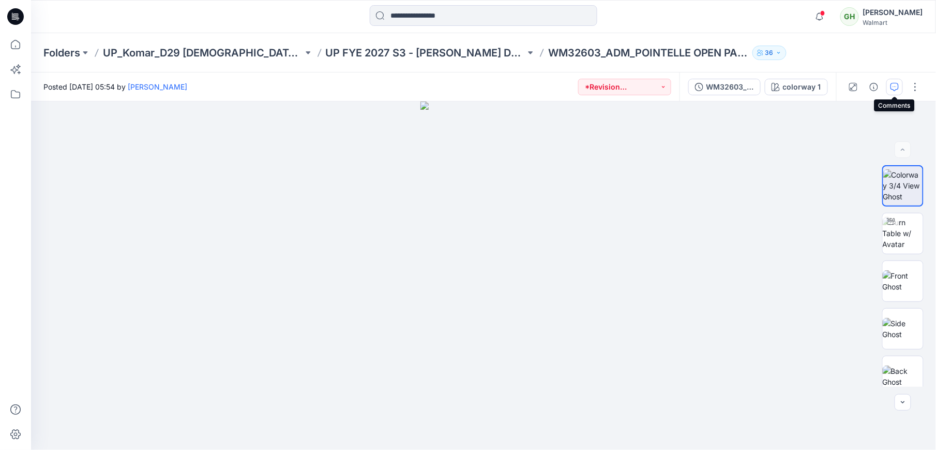
click at [896, 84] on icon "button" at bounding box center [895, 87] width 8 height 8
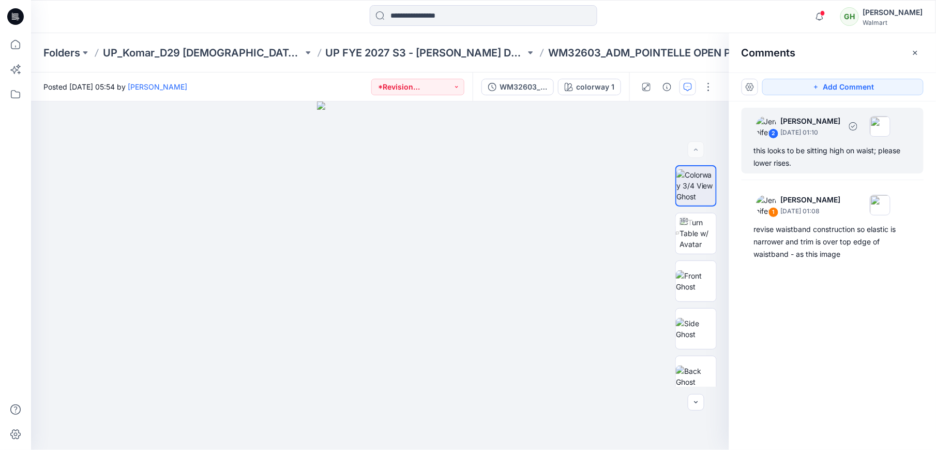
click at [812, 133] on p "September 18, 2025 01:10" at bounding box center [811, 132] width 60 height 10
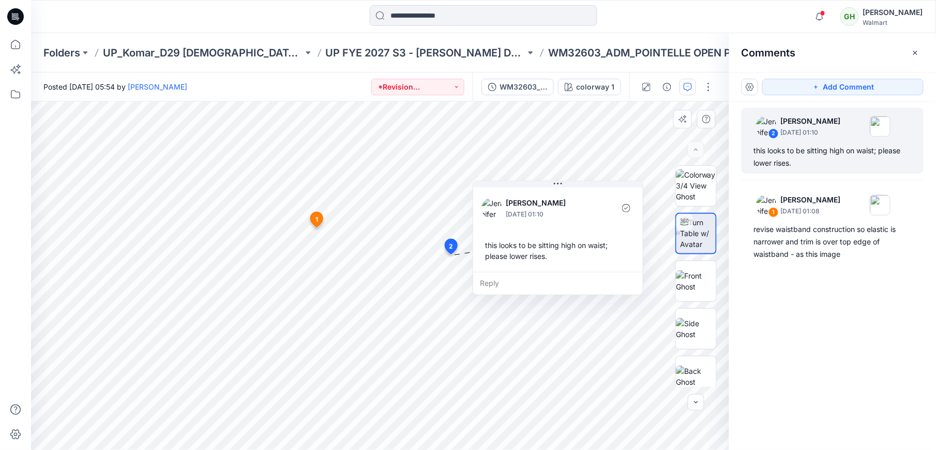
drag, startPoint x: 497, startPoint y: 329, endPoint x: 535, endPoint y: 250, distance: 87.2
click at [535, 250] on div "this looks to be sitting high on waist; please lower rises." at bounding box center [558, 250] width 153 height 30
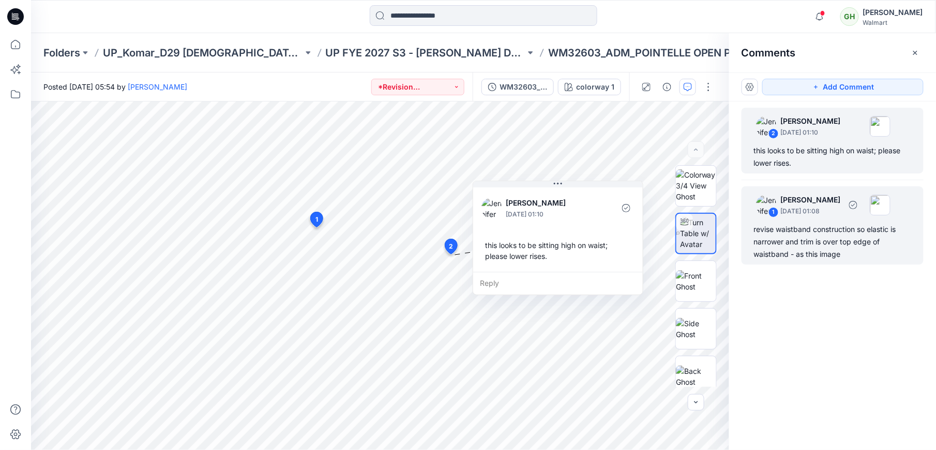
click at [816, 236] on div "revise waistband construction so elastic is narrower and trim is over top edge …" at bounding box center [832, 241] width 157 height 37
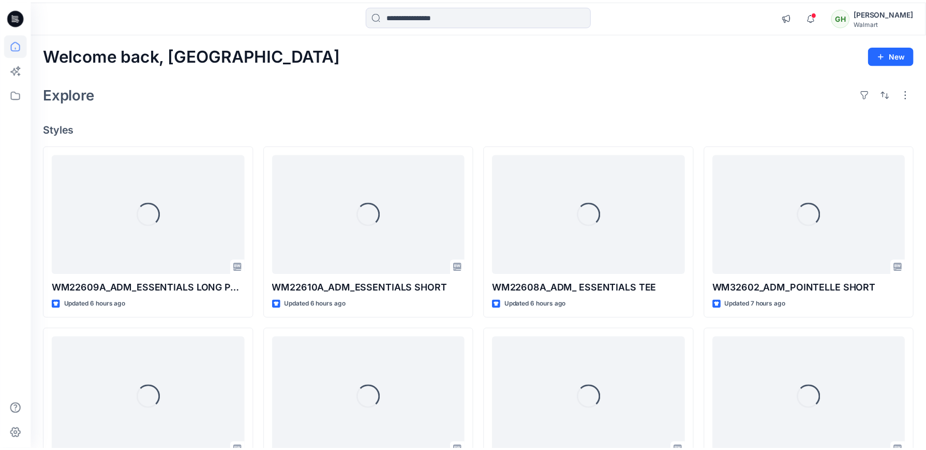
scroll to position [213, 0]
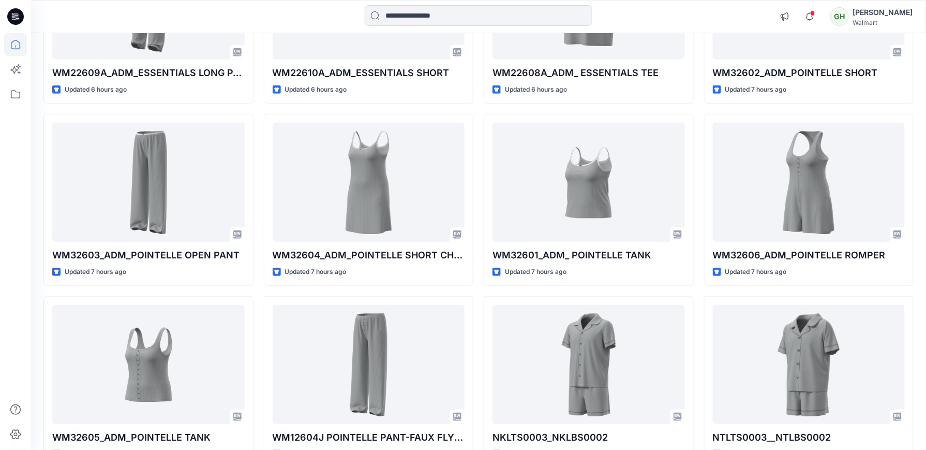
click at [1, 260] on div at bounding box center [15, 225] width 31 height 450
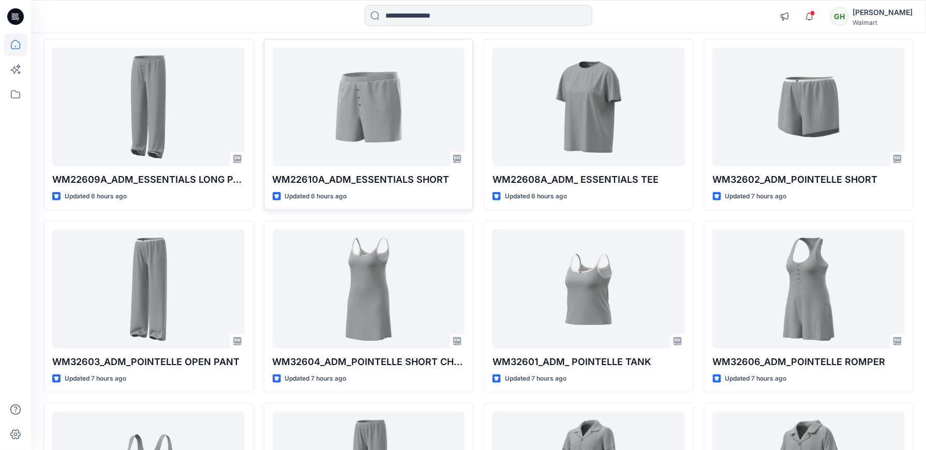
scroll to position [75, 0]
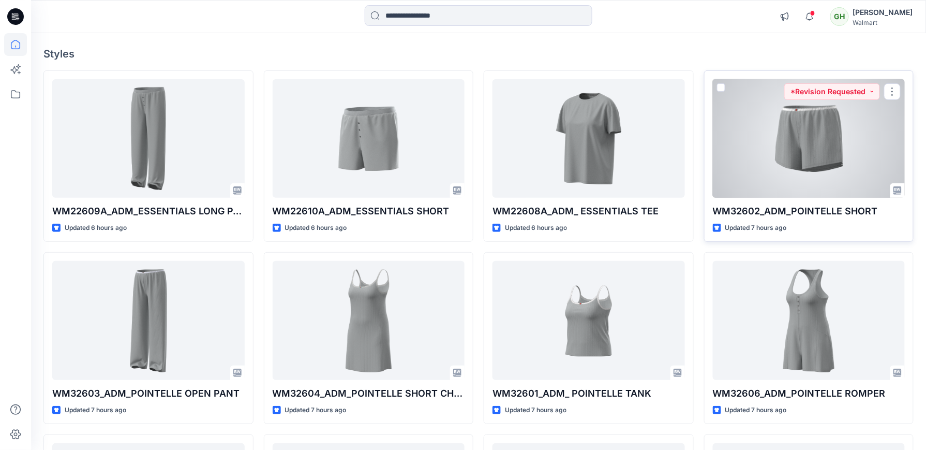
click at [819, 159] on div at bounding box center [809, 138] width 192 height 118
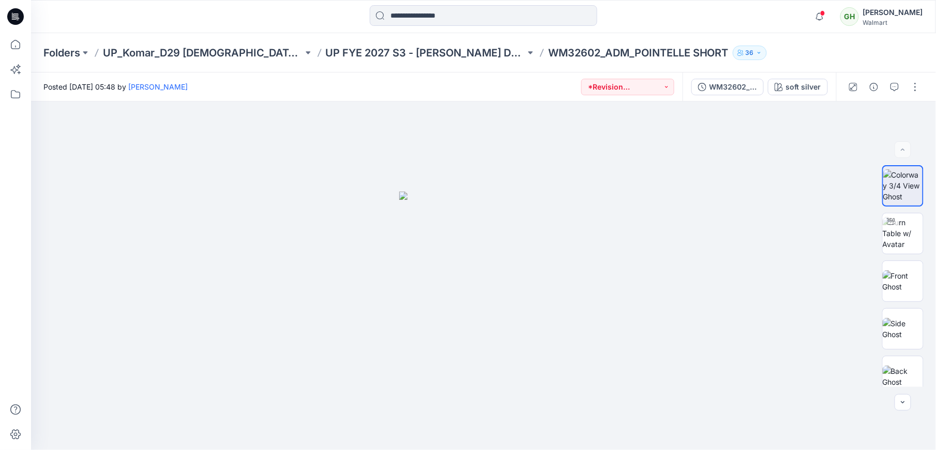
click at [895, 97] on div at bounding box center [885, 86] width 96 height 29
click at [897, 91] on button "button" at bounding box center [895, 87] width 17 height 17
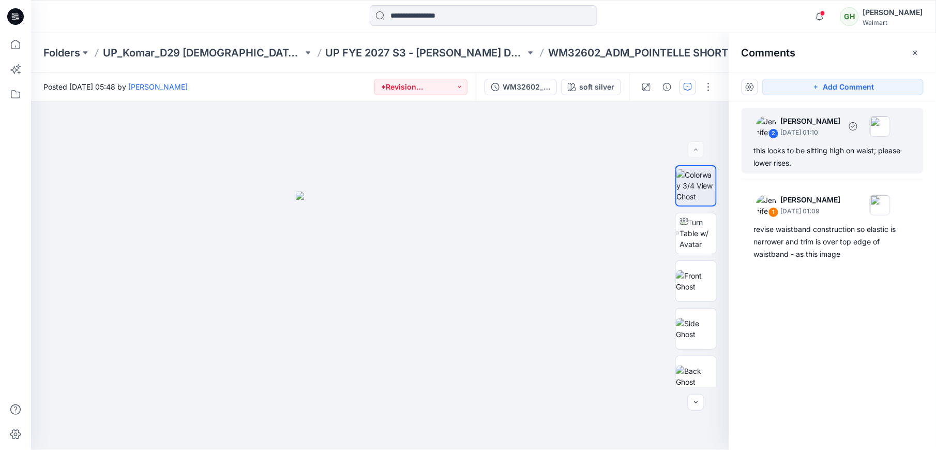
click at [834, 154] on div "this looks to be sitting high on waist; please lower rises." at bounding box center [832, 156] width 157 height 25
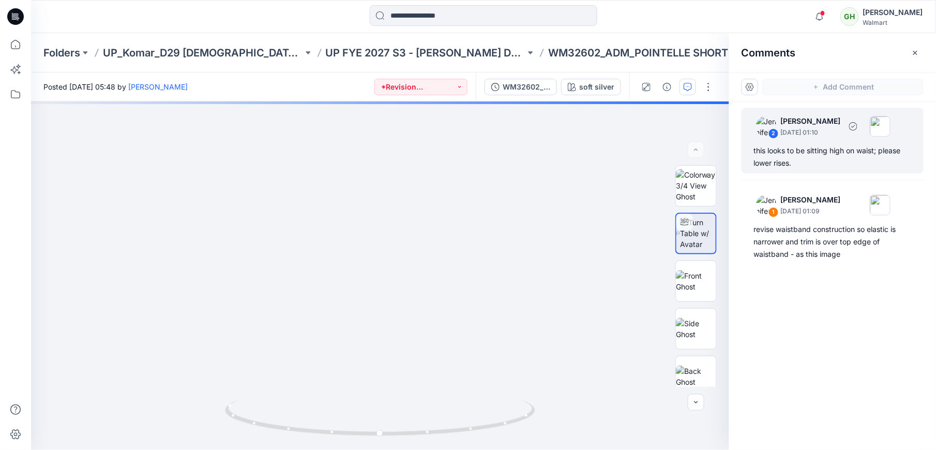
click at [859, 146] on div "this looks to be sitting high on waist; please lower rises." at bounding box center [832, 156] width 157 height 25
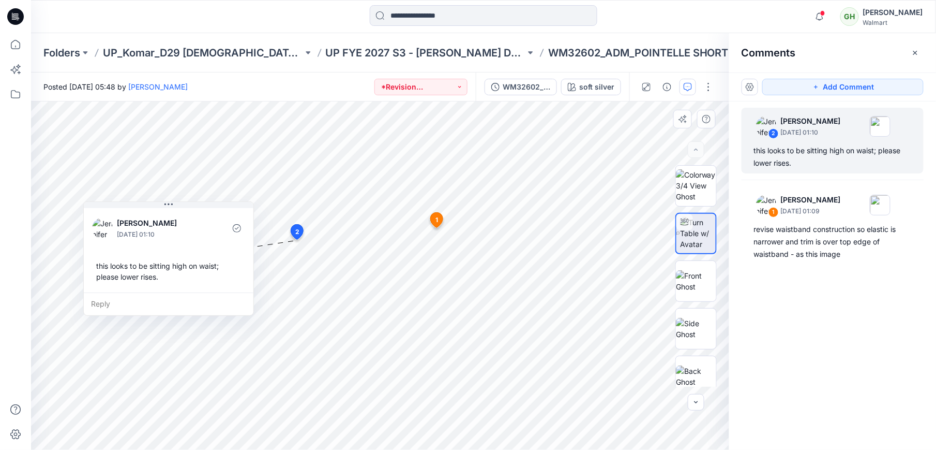
drag, startPoint x: 243, startPoint y: 328, endPoint x: 191, endPoint y: 279, distance: 70.6
click at [191, 279] on div "this looks to be sitting high on waist; please lower rises." at bounding box center [168, 271] width 153 height 30
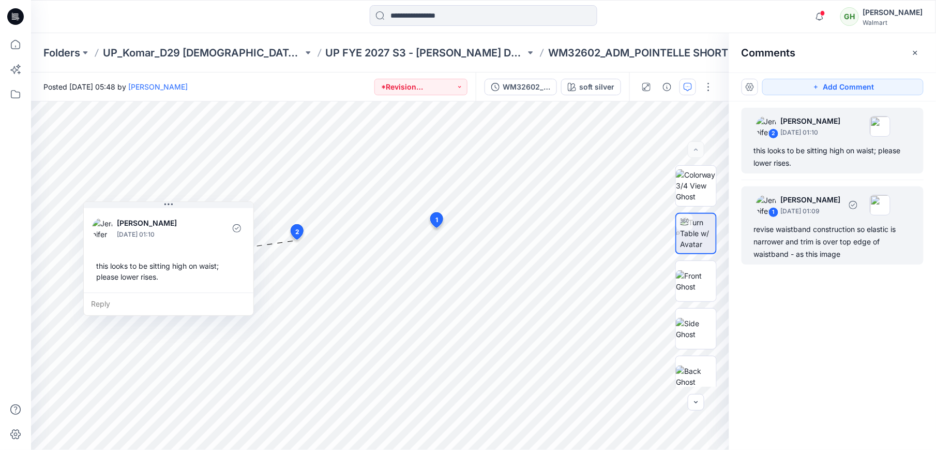
click at [803, 232] on div "revise waistband construction so elastic is narrower and trim is over top edge …" at bounding box center [832, 241] width 157 height 37
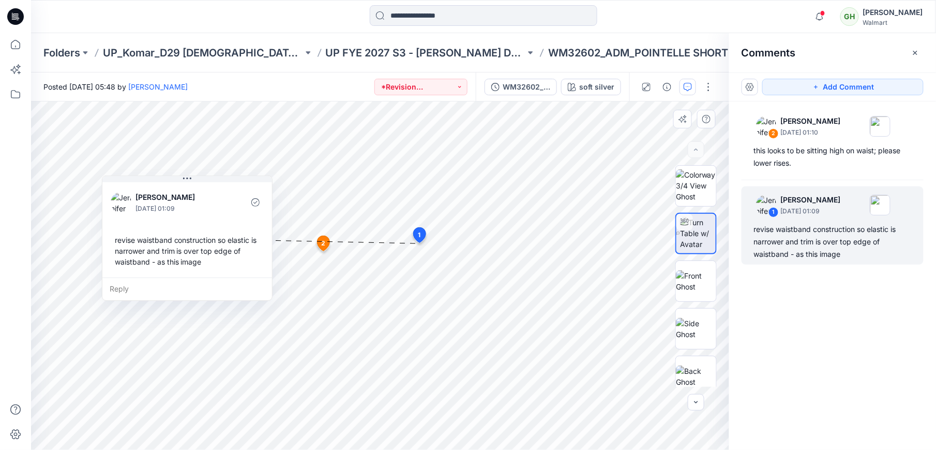
drag, startPoint x: 517, startPoint y: 290, endPoint x: 199, endPoint y: 276, distance: 319.0
click at [199, 276] on div "Jennifer Yerkes September 18, 2025 01:09 revise waistband construction so elast…" at bounding box center [187, 228] width 170 height 97
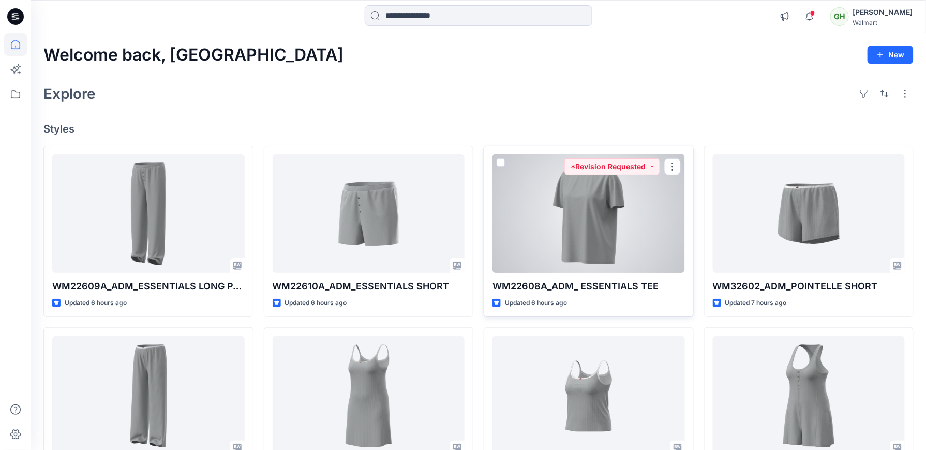
click at [620, 241] on div at bounding box center [589, 213] width 192 height 118
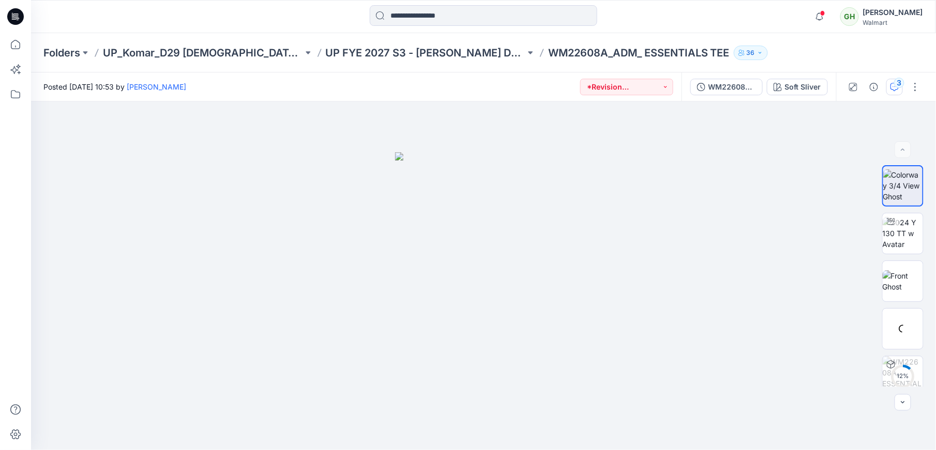
click at [903, 86] on div "3" at bounding box center [899, 83] width 10 height 10
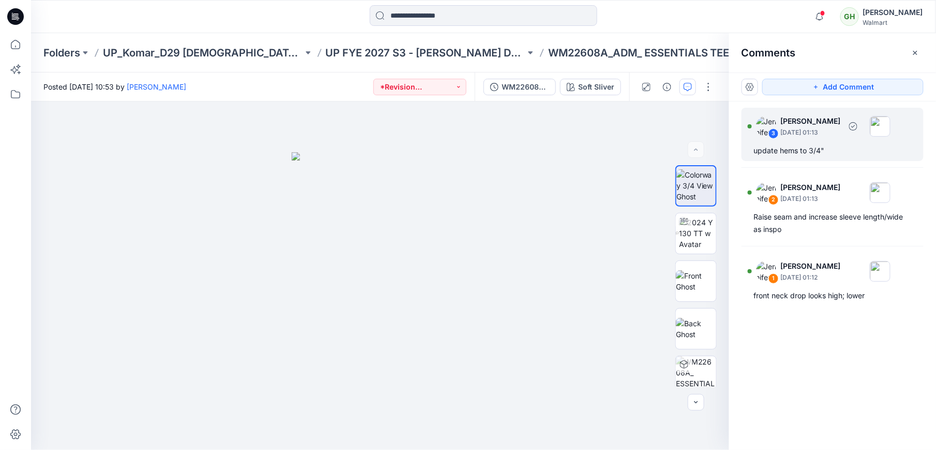
click at [803, 152] on div "update hems to 3/4"" at bounding box center [832, 150] width 157 height 12
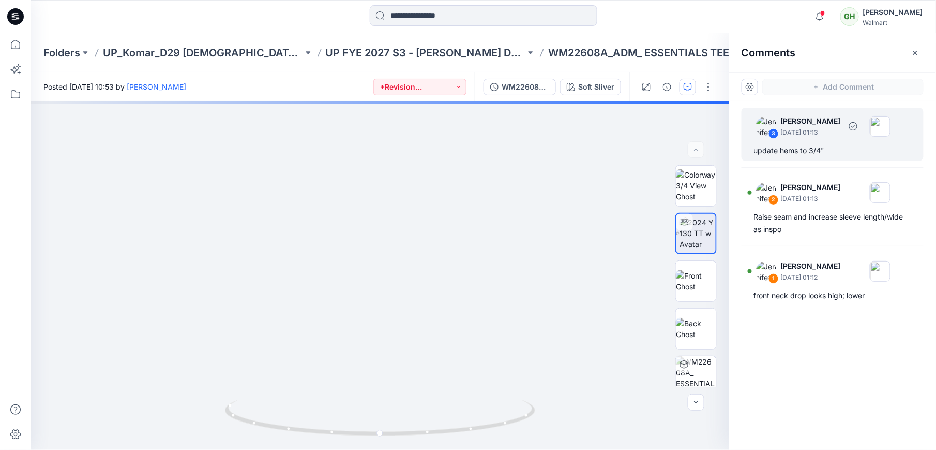
click at [790, 152] on div "update hems to 3/4"" at bounding box center [832, 150] width 157 height 12
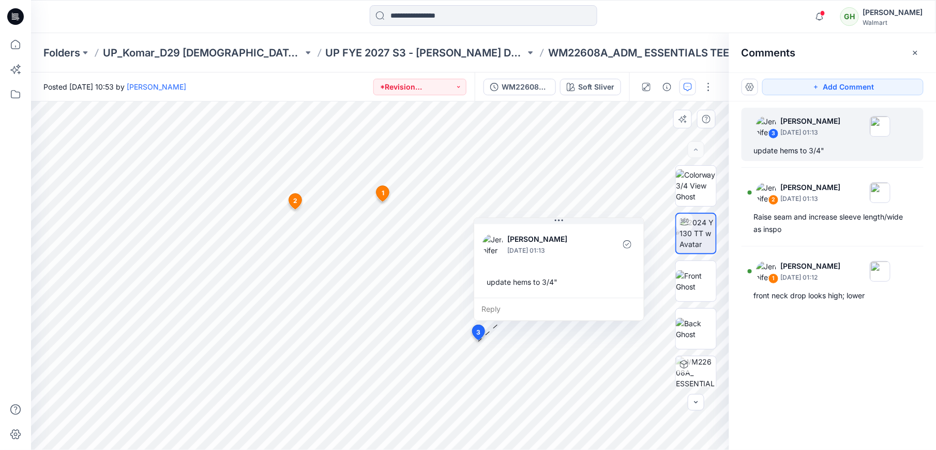
drag, startPoint x: 596, startPoint y: 384, endPoint x: 605, endPoint y: 257, distance: 127.1
click at [605, 257] on div at bounding box center [603, 244] width 23 height 28
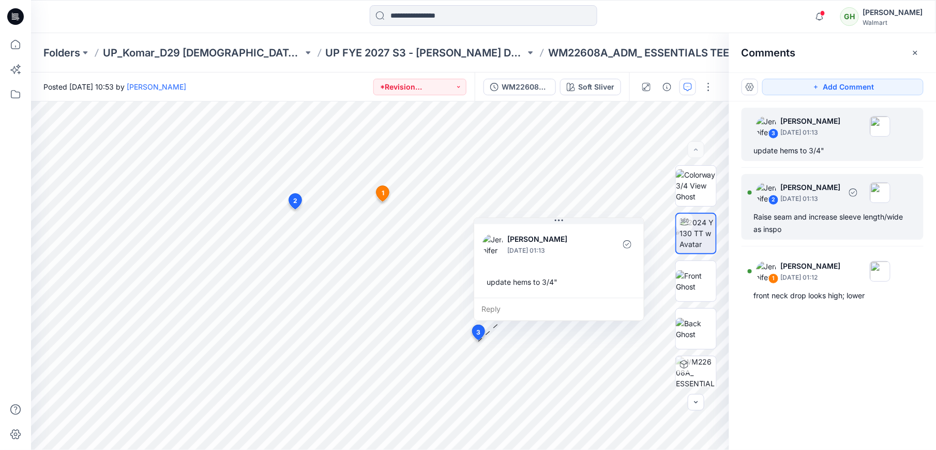
click at [826, 209] on div "2 Jennifer Yerkes September 18, 2025 01:13 Raise seam and increase sleeve lengt…" at bounding box center [833, 207] width 182 height 66
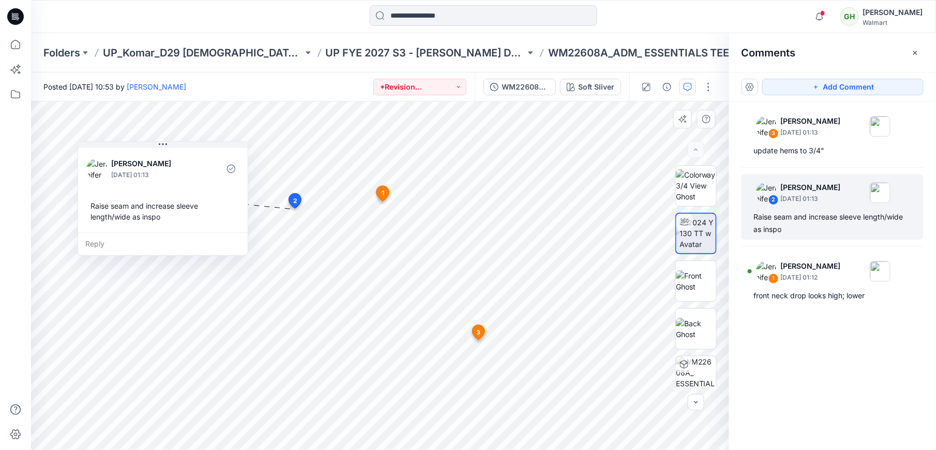
drag, startPoint x: 220, startPoint y: 203, endPoint x: 191, endPoint y: 229, distance: 38.1
click at [191, 226] on div "Raise seam and increase sleeve length/wide as inspo" at bounding box center [162, 211] width 153 height 30
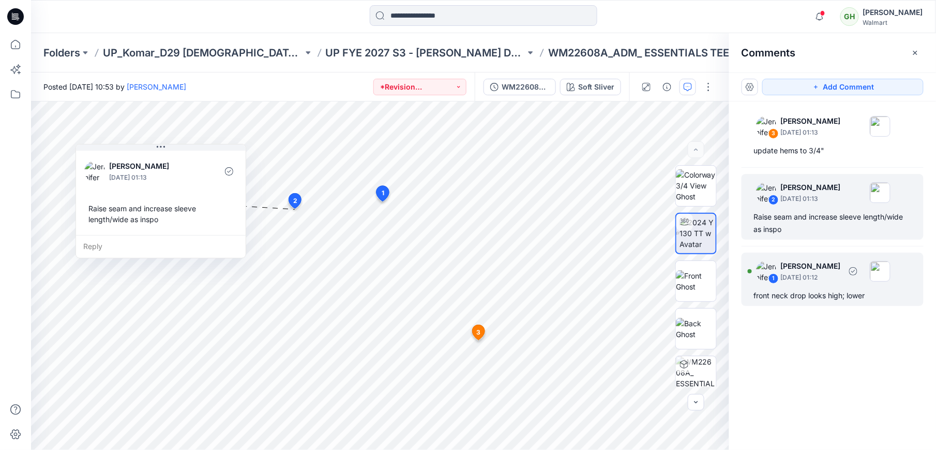
click at [817, 282] on p "September 18, 2025 01:12" at bounding box center [811, 277] width 60 height 10
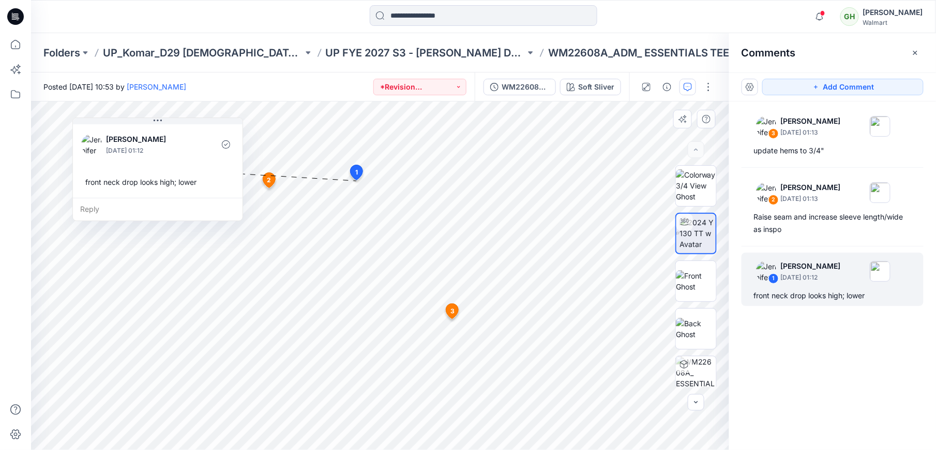
drag, startPoint x: 300, startPoint y: 261, endPoint x: 205, endPoint y: 193, distance: 116.7
click at [205, 193] on div "Jennifer Yerkes September 18, 2025 01:12 front neck drop looks high; lower" at bounding box center [158, 160] width 170 height 76
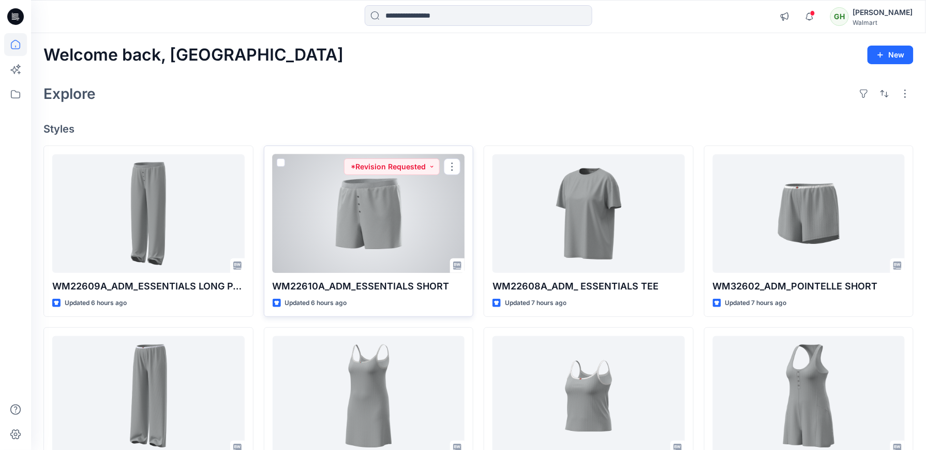
click at [361, 215] on div at bounding box center [369, 213] width 192 height 118
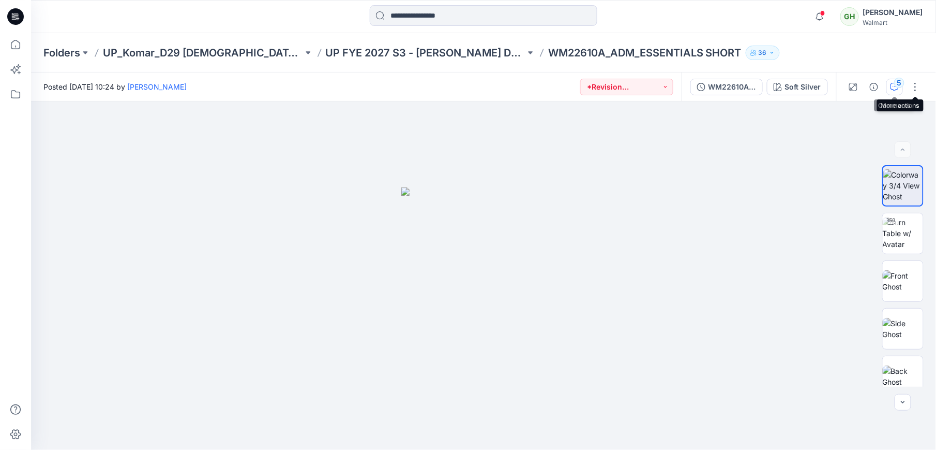
click at [904, 83] on div "5" at bounding box center [899, 83] width 10 height 10
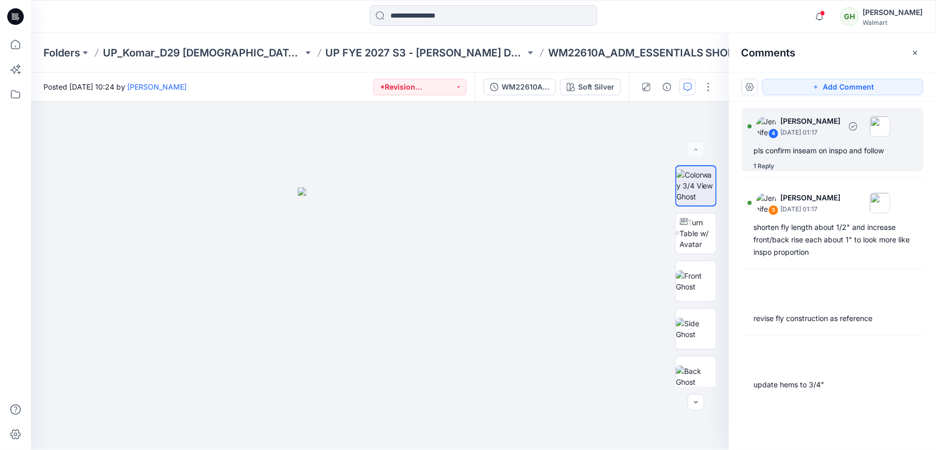
click at [783, 152] on div "pls confirm inseam on inspo and follow" at bounding box center [832, 150] width 157 height 12
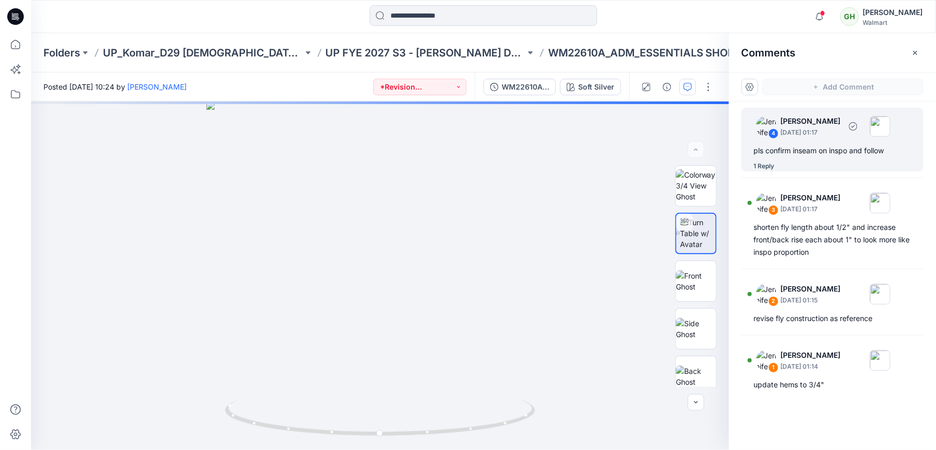
click at [759, 170] on div "1 Reply" at bounding box center [764, 166] width 21 height 10
click at [807, 143] on div "4 Jennifer Yerkes September 18, 2025 01:17 pls confirm inseam on inspo and foll…" at bounding box center [833, 140] width 182 height 64
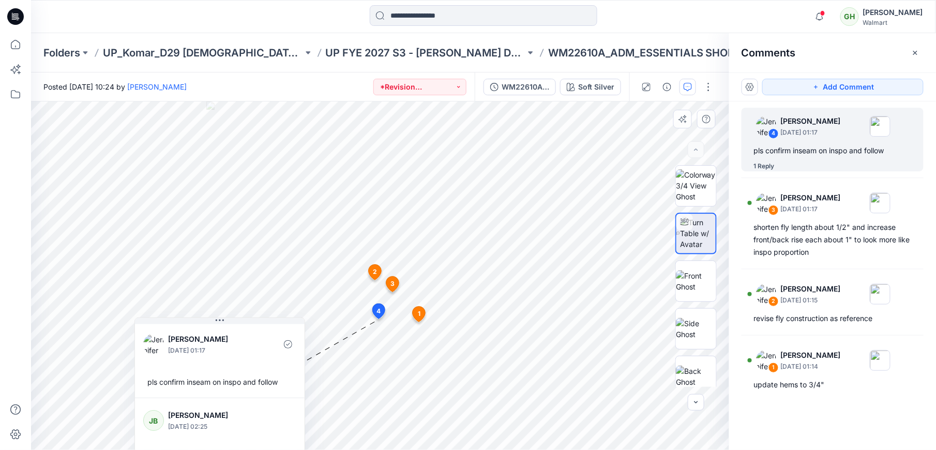
scroll to position [7, 0]
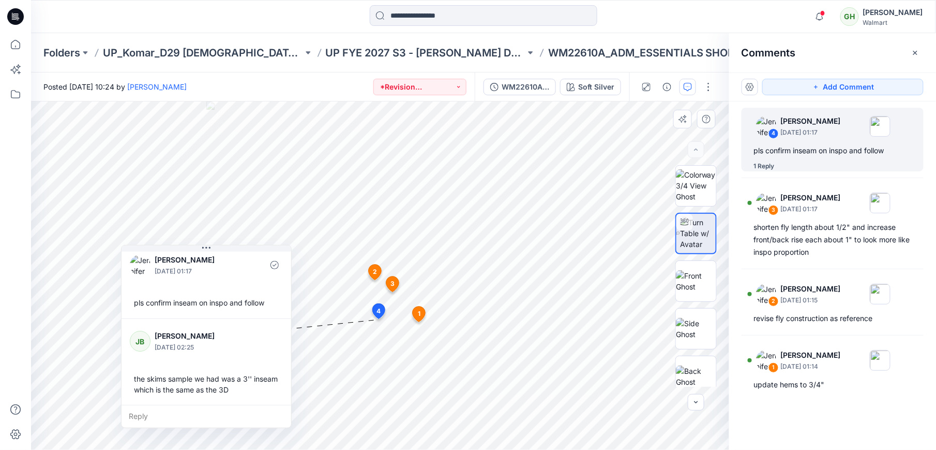
drag, startPoint x: 234, startPoint y: 349, endPoint x: 220, endPoint y: 276, distance: 73.7
click at [220, 276] on div "Jennifer Yerkes September 18, 2025 01:17" at bounding box center [206, 265] width 153 height 28
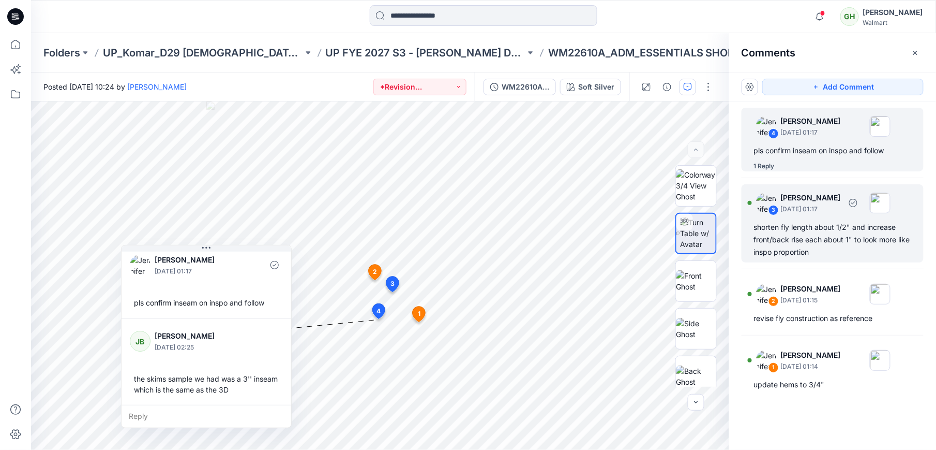
click at [801, 241] on div "shorten fly length about 1/2" and increase front/back rise each about 1" to loo…" at bounding box center [832, 239] width 157 height 37
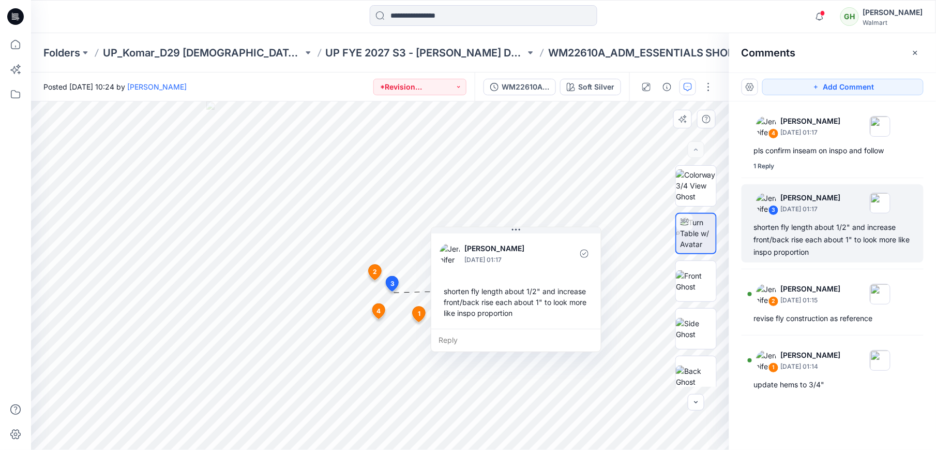
drag, startPoint x: 547, startPoint y: 291, endPoint x: 549, endPoint y: 316, distance: 24.9
click at [549, 316] on div "shorten fly length about 1/2" and increase front/back rise each about 1" to loo…" at bounding box center [516, 301] width 153 height 41
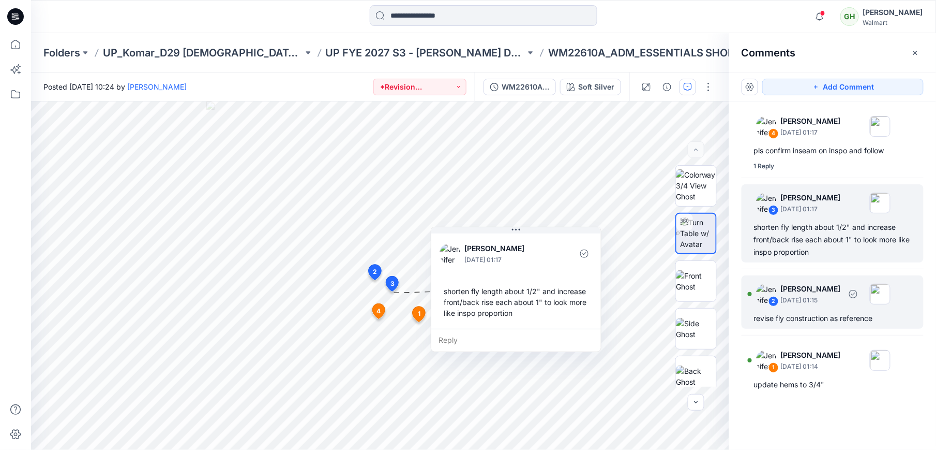
click at [801, 317] on div "revise fly construction as reference" at bounding box center [832, 318] width 157 height 12
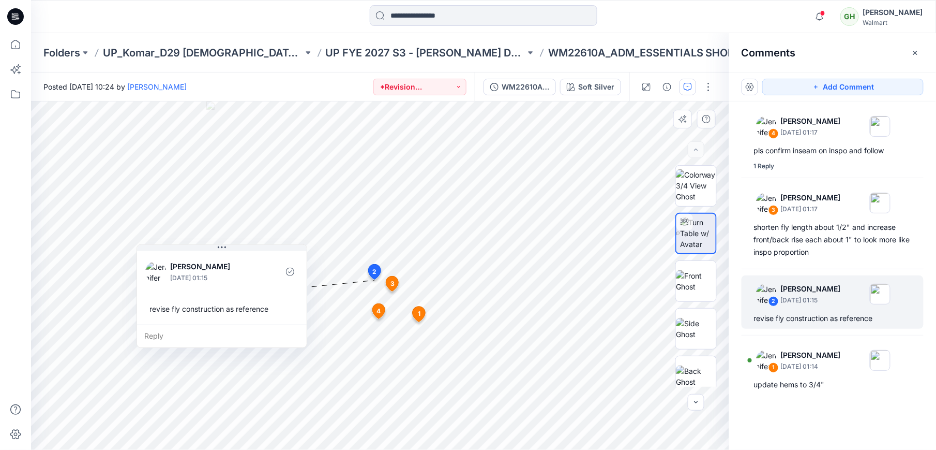
drag, startPoint x: 204, startPoint y: 237, endPoint x: 212, endPoint y: 327, distance: 90.9
click at [212, 327] on div "Reply" at bounding box center [222, 335] width 170 height 23
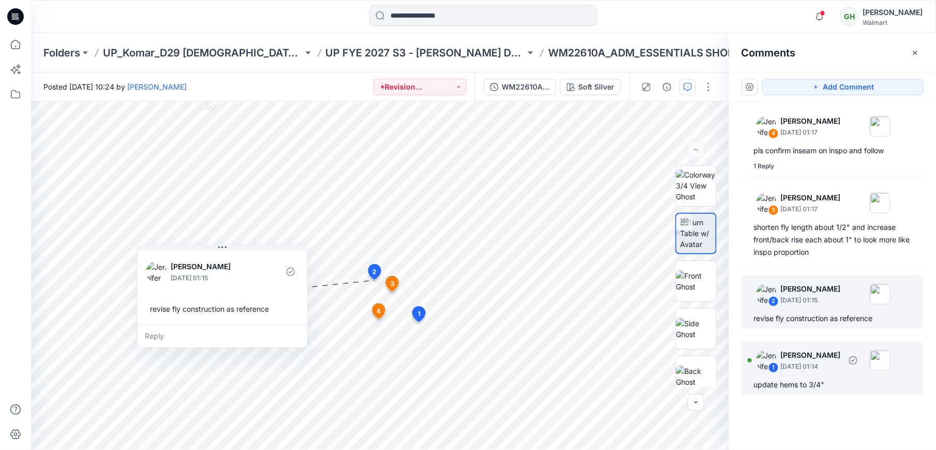
click at [820, 371] on p "September 18, 2025 01:14" at bounding box center [811, 366] width 60 height 10
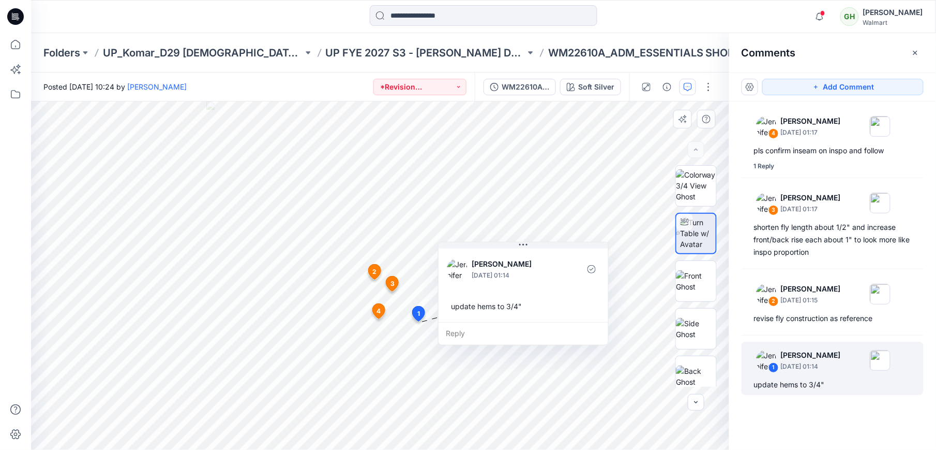
drag, startPoint x: 522, startPoint y: 369, endPoint x: 558, endPoint y: 284, distance: 92.0
click at [558, 284] on div "Jennifer Yerkes September 18, 2025 01:14 update hems to 3/4"" at bounding box center [524, 284] width 170 height 76
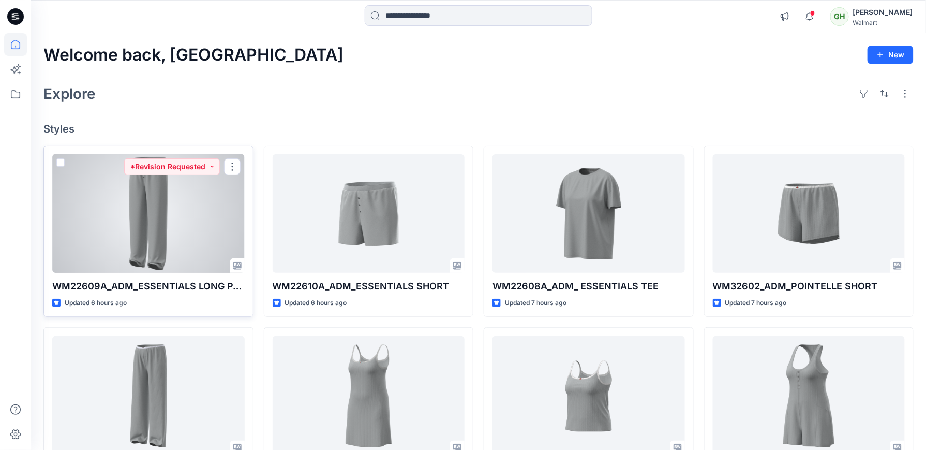
click at [176, 249] on div at bounding box center [148, 213] width 192 height 118
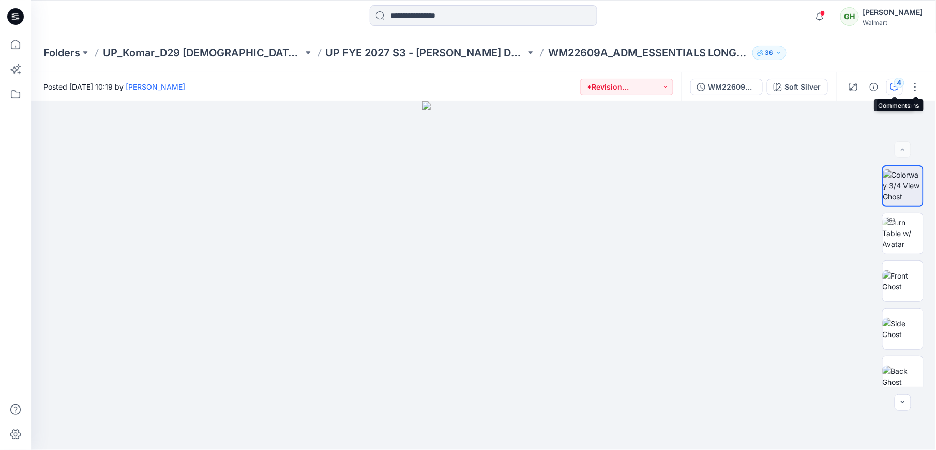
click at [896, 87] on icon "button" at bounding box center [895, 87] width 8 height 8
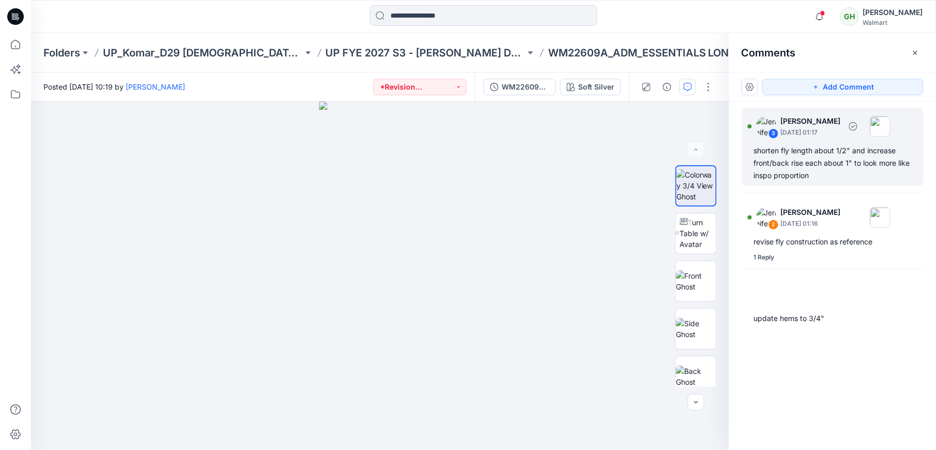
click at [837, 163] on div "shorten fly length about 1/2" and increase front/back rise each about 1" to loo…" at bounding box center [832, 162] width 157 height 37
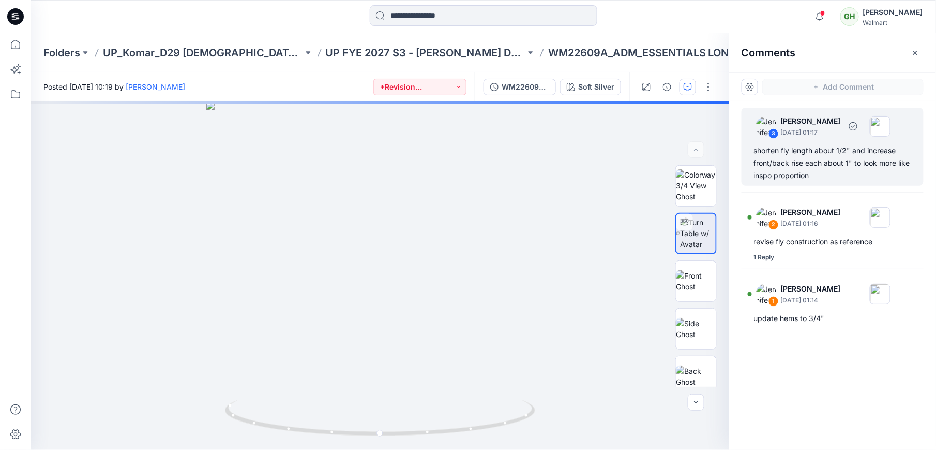
click at [787, 170] on div "shorten fly length about 1/2" and increase front/back rise each about 1" to loo…" at bounding box center [832, 162] width 157 height 37
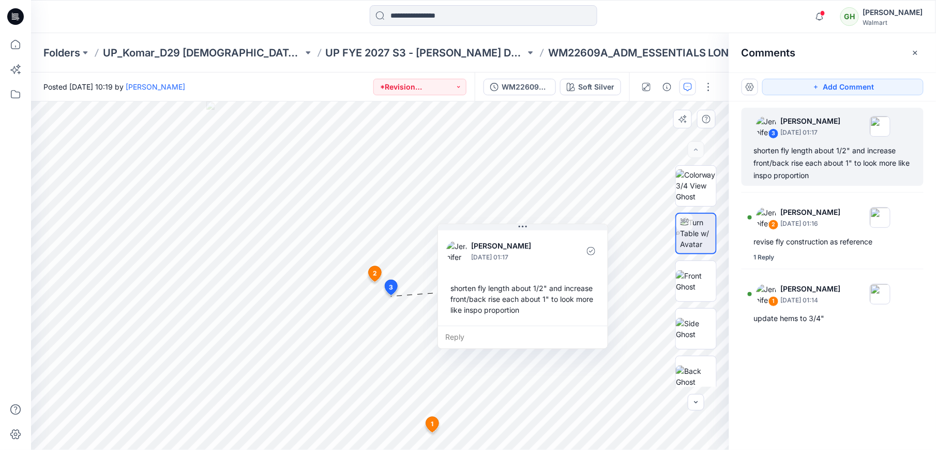
drag, startPoint x: 469, startPoint y: 263, endPoint x: 488, endPoint y: 322, distance: 61.7
click at [488, 322] on div "Jennifer Yerkes September 18, 2025 01:17 shorten fly length about 1/2" and incr…" at bounding box center [523, 276] width 170 height 97
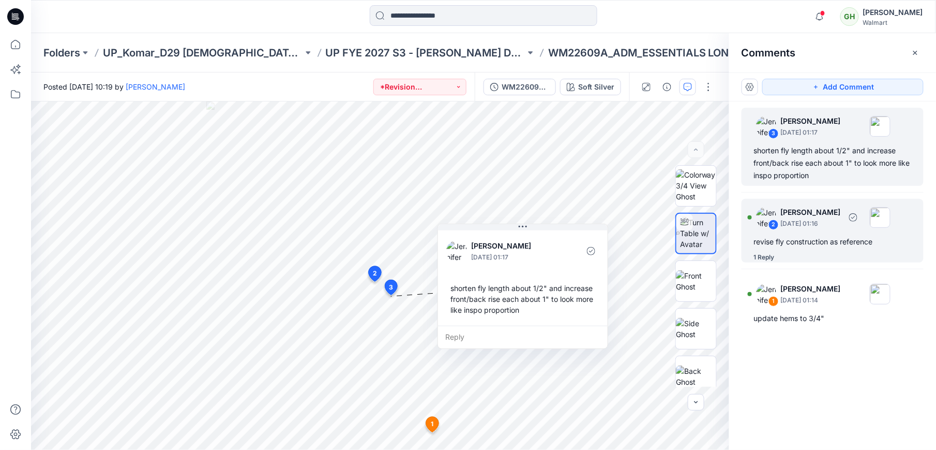
click at [805, 233] on div "2 Jennifer Yerkes September 18, 2025 01:16 revise fly construction as reference…" at bounding box center [833, 231] width 182 height 64
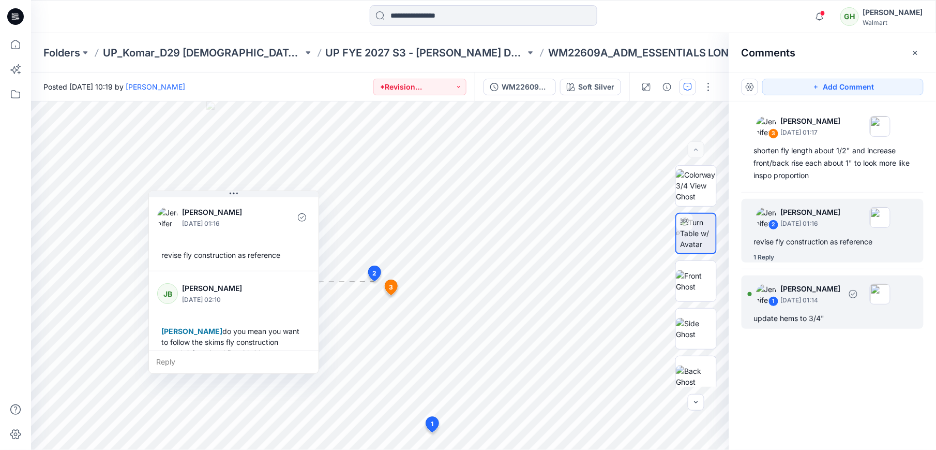
click at [802, 309] on div "1 Jennifer Yerkes September 18, 2025 01:14 update hems to 3/4"" at bounding box center [833, 301] width 182 height 53
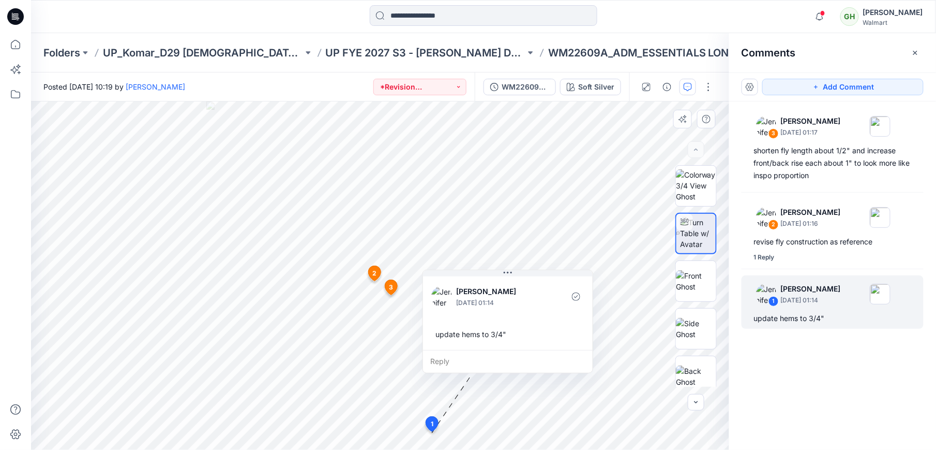
drag, startPoint x: 499, startPoint y: 402, endPoint x: 505, endPoint y: 334, distance: 68.1
click at [505, 334] on div "update hems to 3/4"" at bounding box center [507, 333] width 153 height 19
click at [442, 363] on div "Reply" at bounding box center [508, 361] width 170 height 23
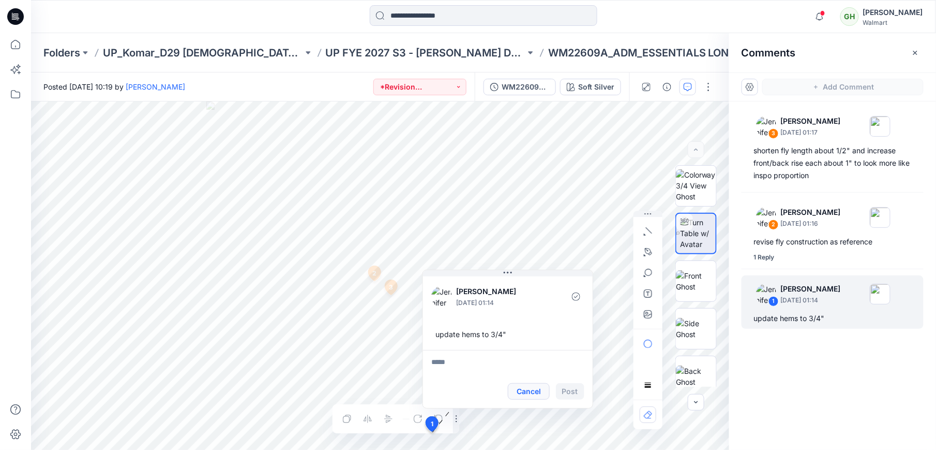
click at [521, 385] on button "Cancel" at bounding box center [529, 391] width 42 height 17
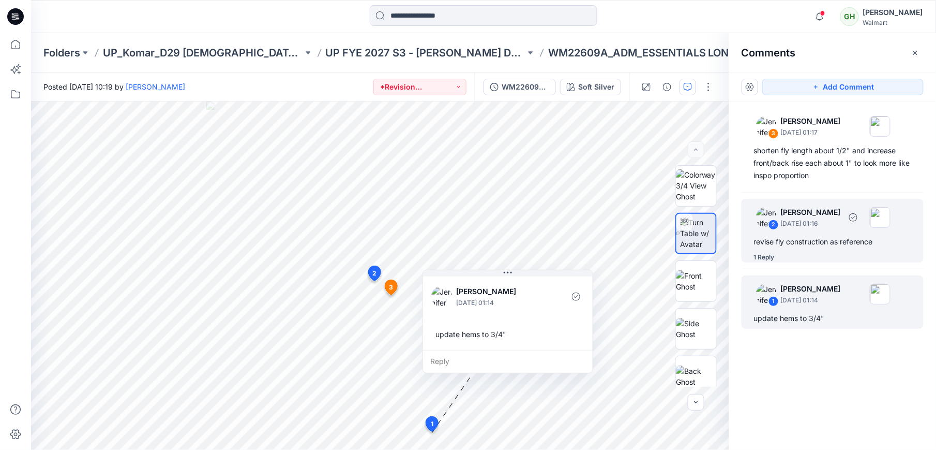
click at [764, 257] on div "1 Reply" at bounding box center [764, 257] width 21 height 10
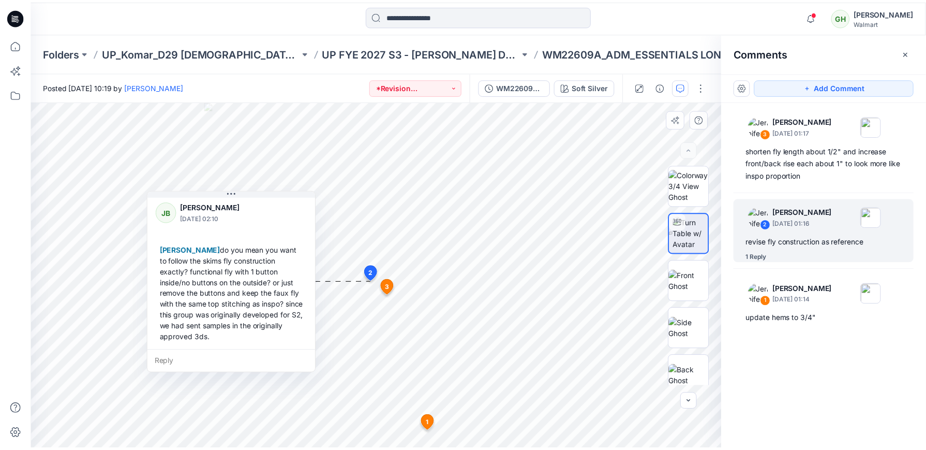
scroll to position [83, 0]
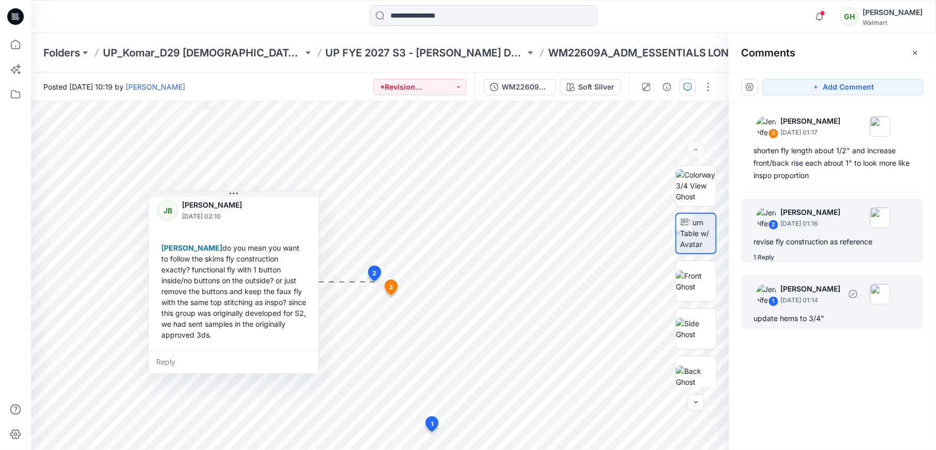
click at [812, 310] on div "1 Jennifer Yerkes September 18, 2025 01:14 update hems to 3/4"" at bounding box center [833, 301] width 182 height 53
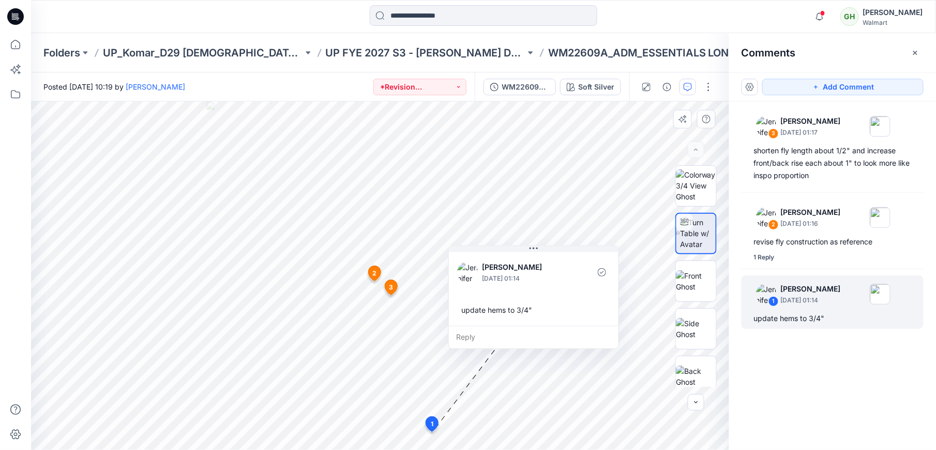
drag, startPoint x: 518, startPoint y: 394, endPoint x: 551, endPoint y: 301, distance: 98.8
click at [551, 301] on div "update hems to 3/4"" at bounding box center [533, 309] width 153 height 19
click at [16, 15] on icon at bounding box center [16, 15] width 5 height 1
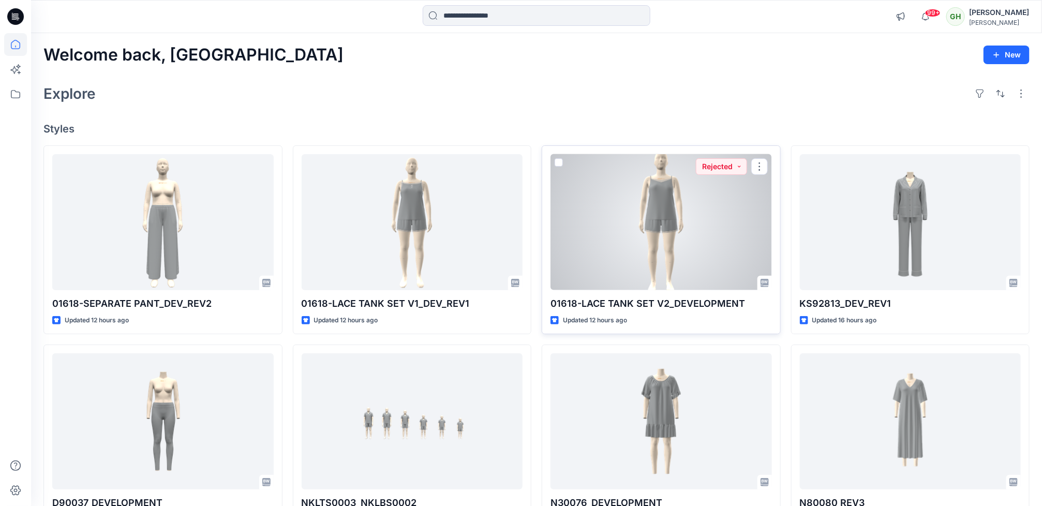
click at [632, 241] on div at bounding box center [660, 222] width 221 height 136
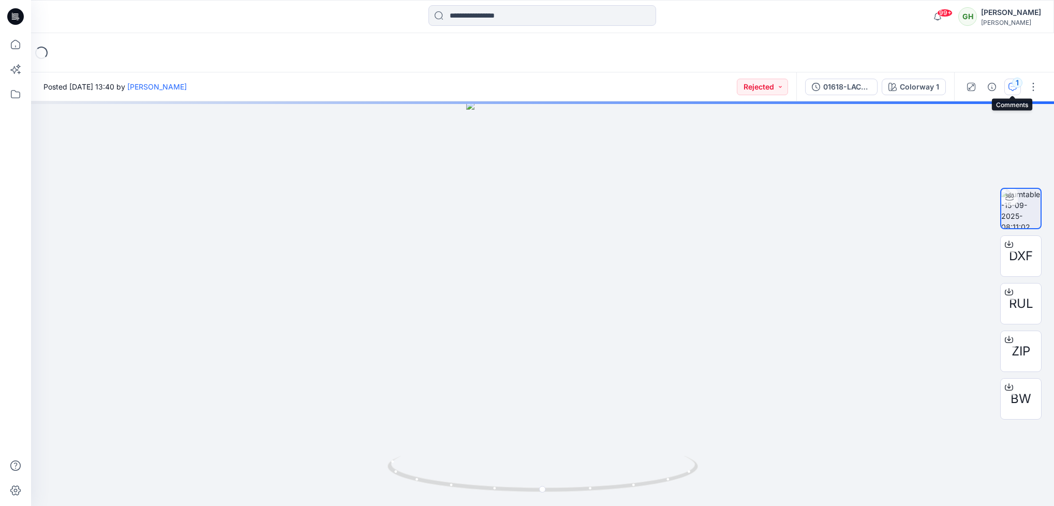
click at [1012, 85] on div "1" at bounding box center [1017, 83] width 10 height 10
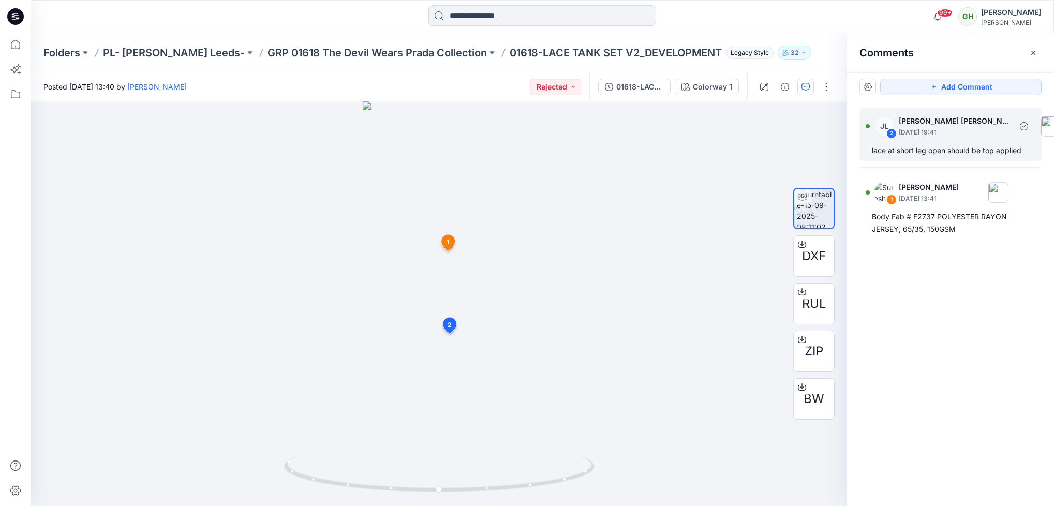
click at [926, 155] on div "lace at short leg open should be top applied" at bounding box center [950, 150] width 157 height 12
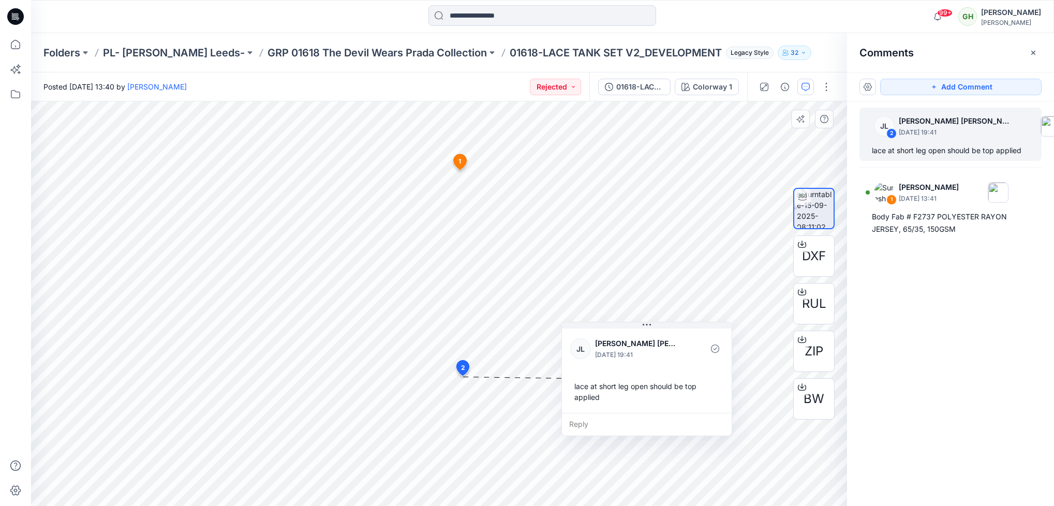
drag, startPoint x: 545, startPoint y: 459, endPoint x: 660, endPoint y: 400, distance: 129.1
click at [660, 400] on div "lace at short leg open should be top applied" at bounding box center [646, 392] width 153 height 30
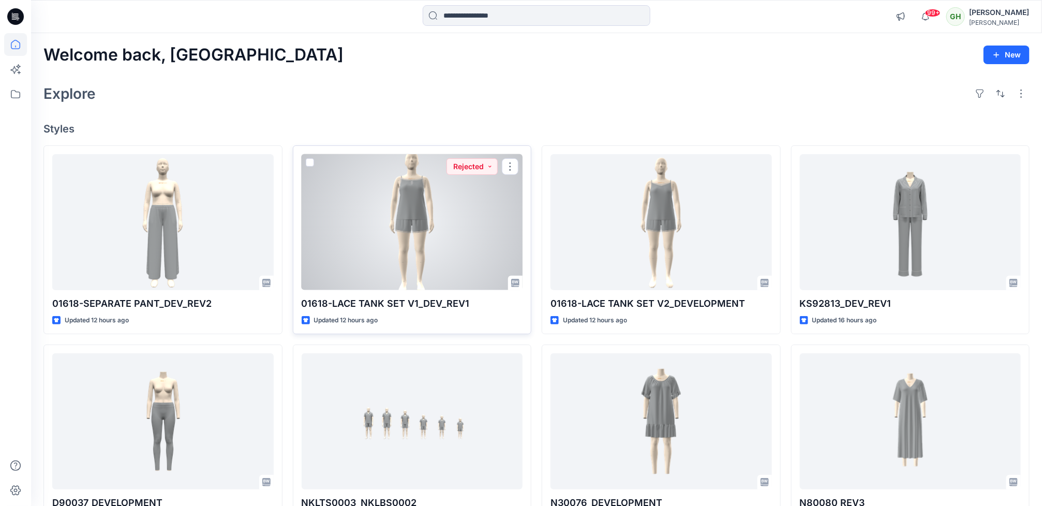
click at [399, 221] on div at bounding box center [412, 222] width 221 height 136
click at [456, 255] on div at bounding box center [412, 222] width 221 height 136
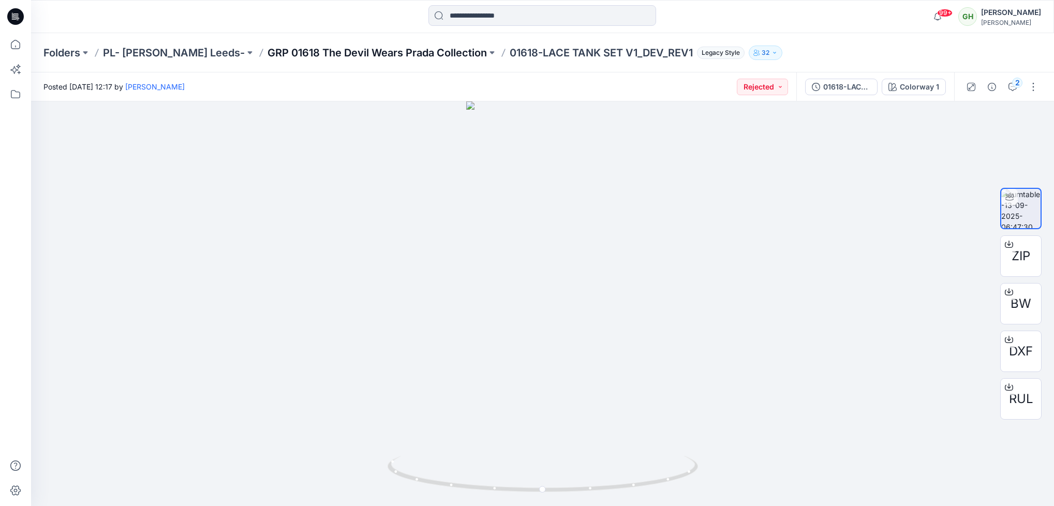
click at [407, 53] on p "GRP 01618 The Devil Wears Prada Collection" at bounding box center [376, 53] width 219 height 14
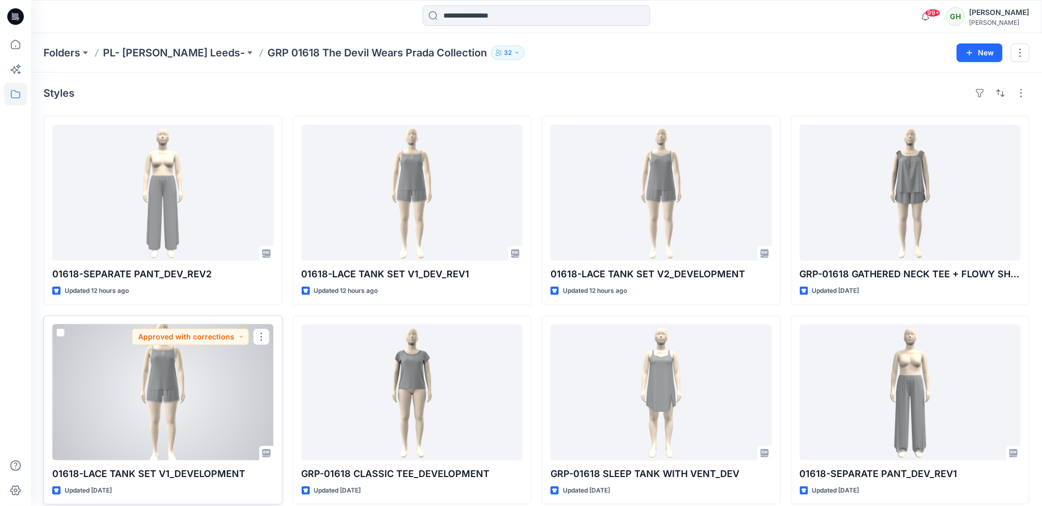
click at [184, 411] on div at bounding box center [162, 392] width 221 height 136
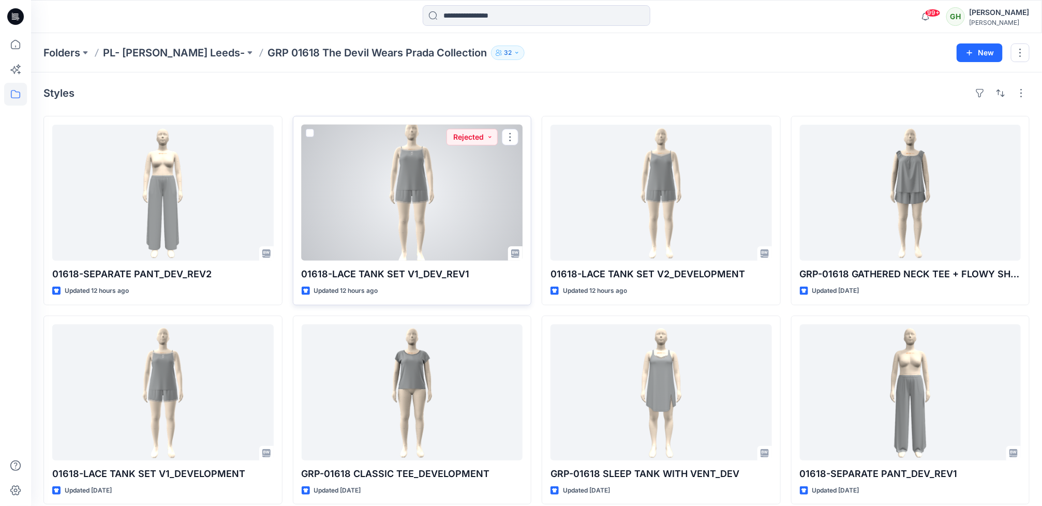
click at [409, 216] on div at bounding box center [412, 193] width 221 height 136
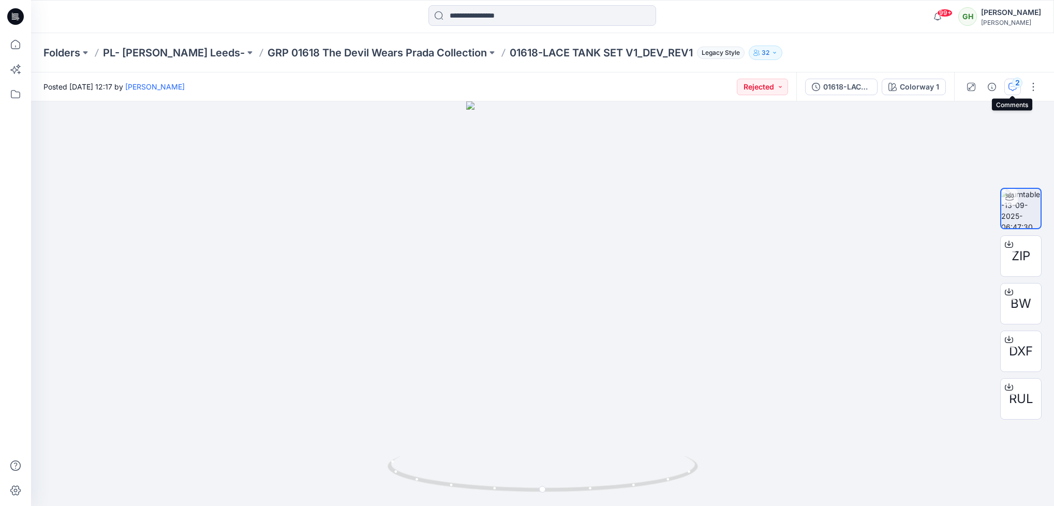
click at [1010, 85] on icon "button" at bounding box center [1012, 87] width 8 height 8
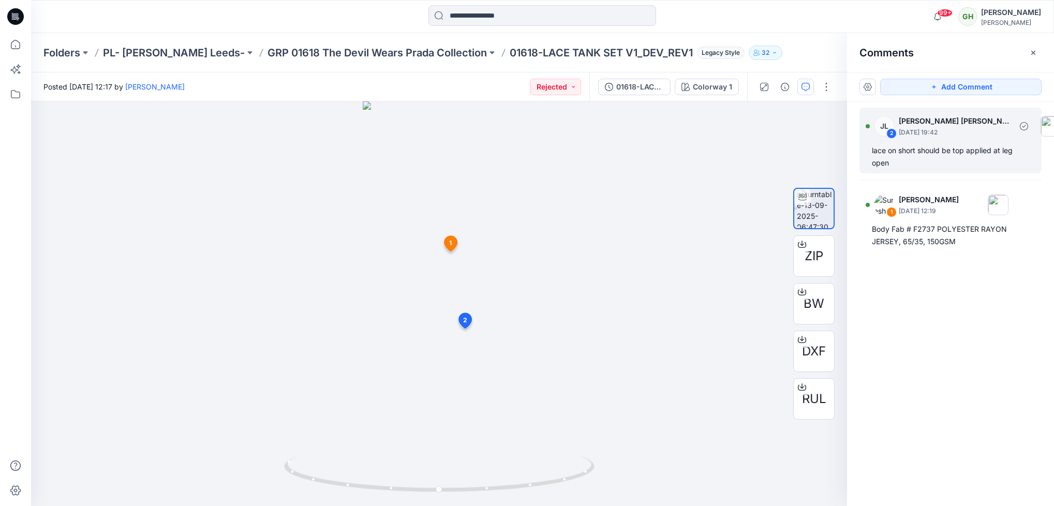
click at [946, 152] on div "lace on short should be top applied at leg open" at bounding box center [950, 156] width 157 height 25
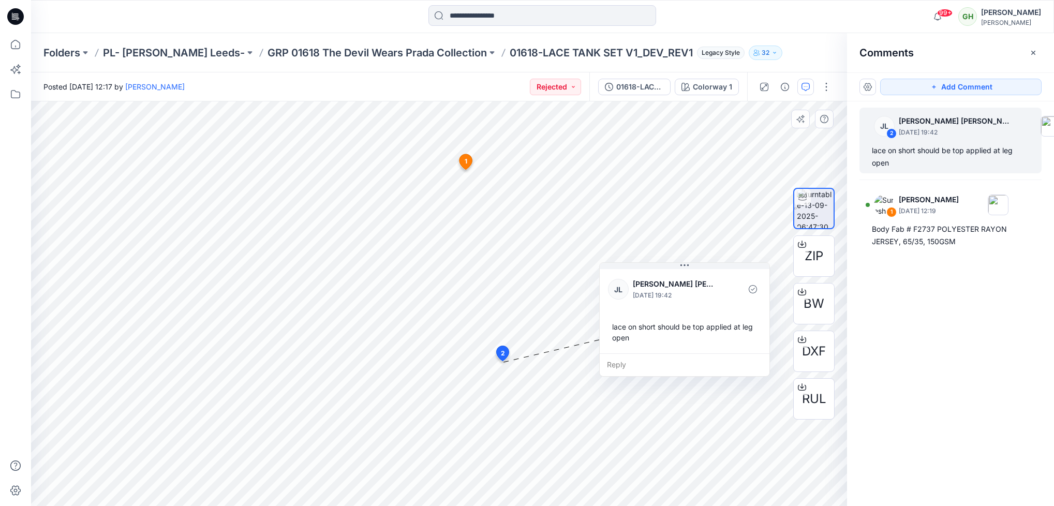
drag, startPoint x: 580, startPoint y: 435, endPoint x: 693, endPoint y: 331, distance: 153.0
click at [693, 331] on div "lace on short should be top applied at leg open" at bounding box center [684, 332] width 153 height 30
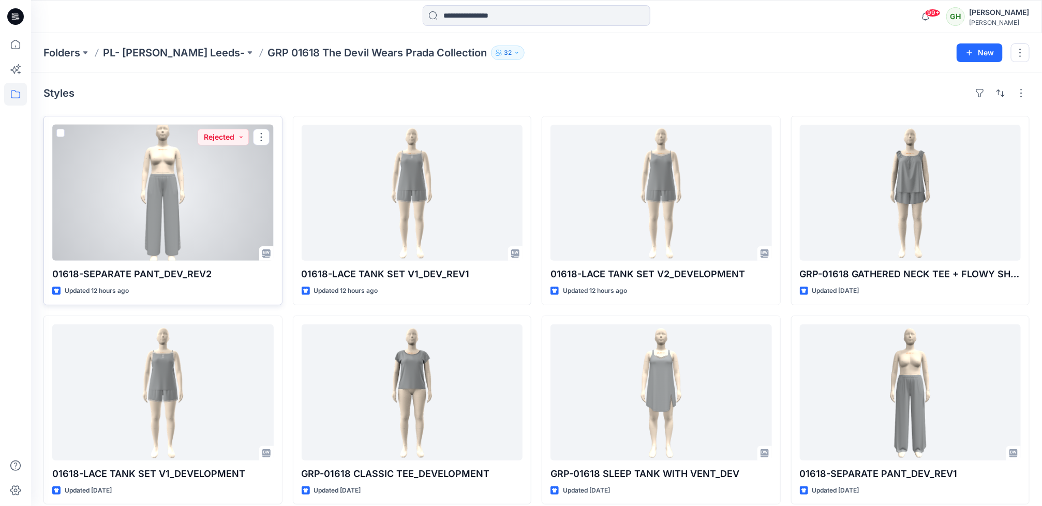
click at [169, 148] on div at bounding box center [162, 193] width 221 height 136
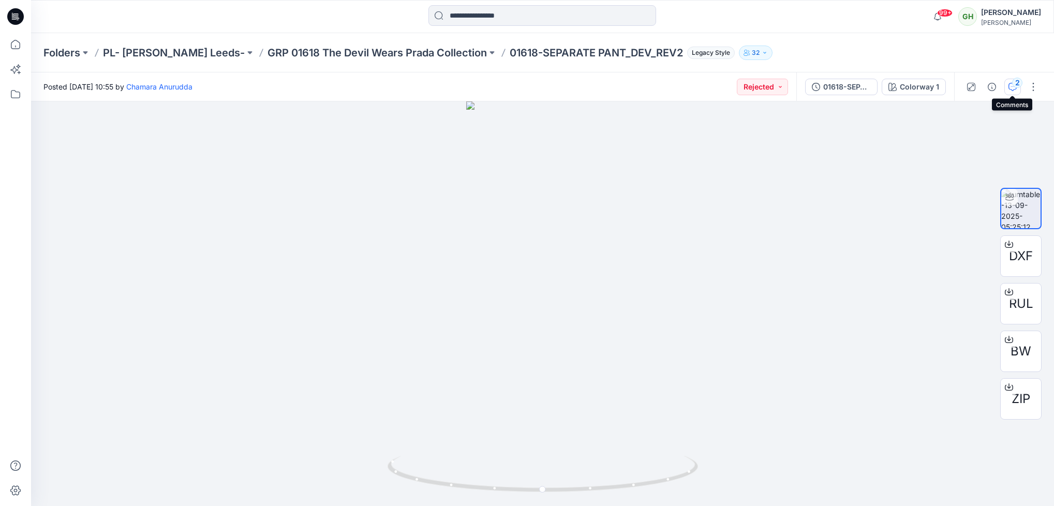
click at [1017, 84] on div "2" at bounding box center [1017, 83] width 10 height 10
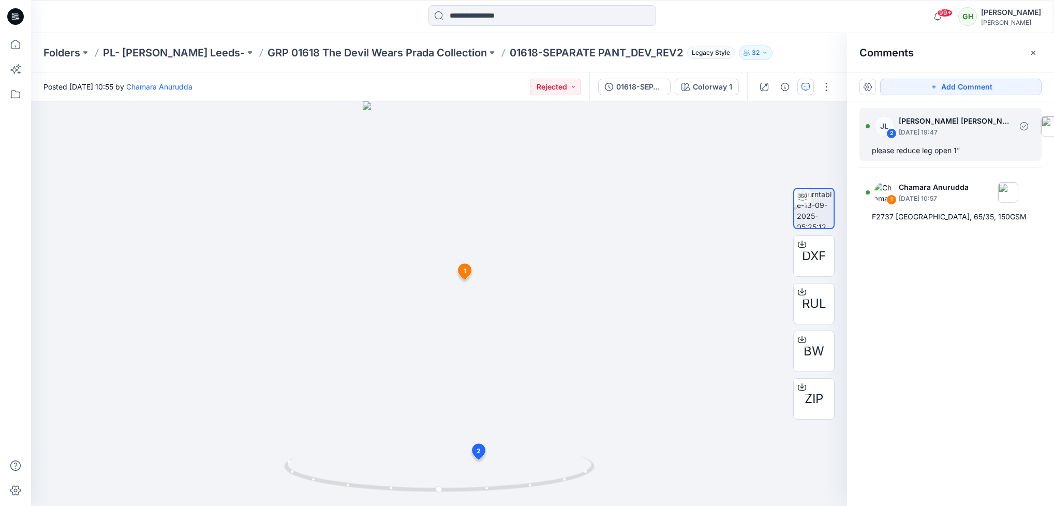
click at [926, 151] on div "please reduce leg open 1"" at bounding box center [950, 150] width 157 height 12
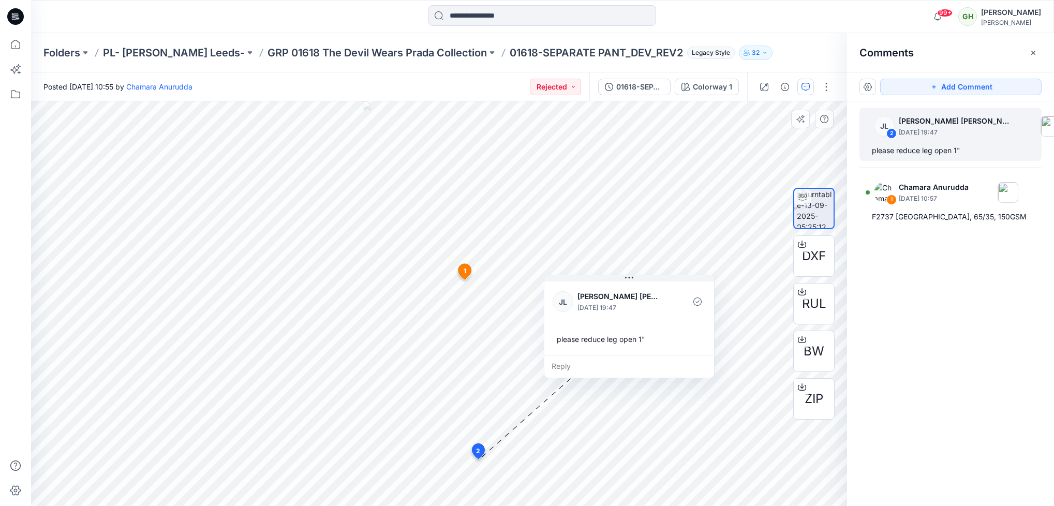
drag, startPoint x: 577, startPoint y: 442, endPoint x: 659, endPoint y: 351, distance: 122.0
click at [659, 351] on div "[PERSON_NAME] [PERSON_NAME] [PERSON_NAME] [DATE] 19:47 please reduce leg open 1"" at bounding box center [629, 317] width 170 height 76
click at [12, 12] on icon at bounding box center [15, 16] width 17 height 17
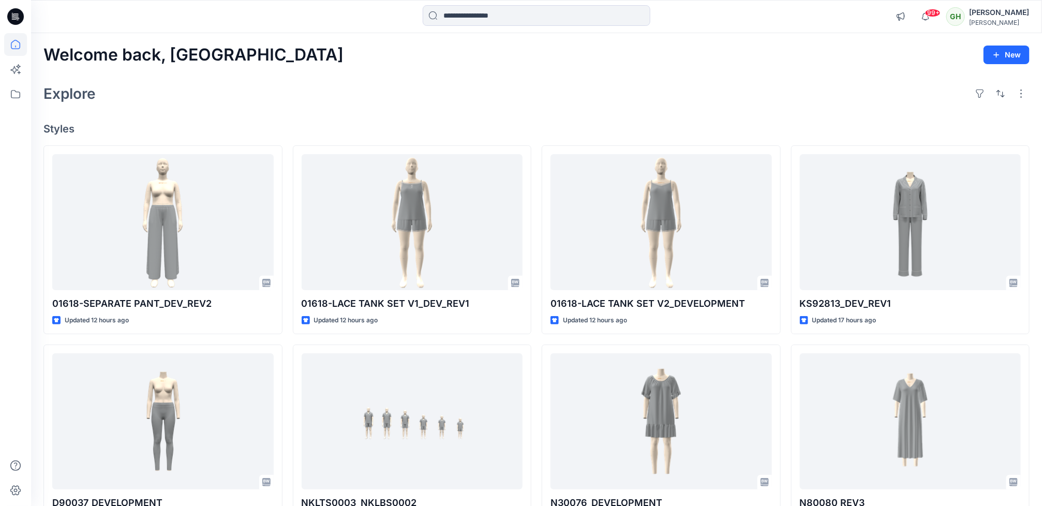
click at [451, 98] on div "Explore" at bounding box center [536, 93] width 986 height 25
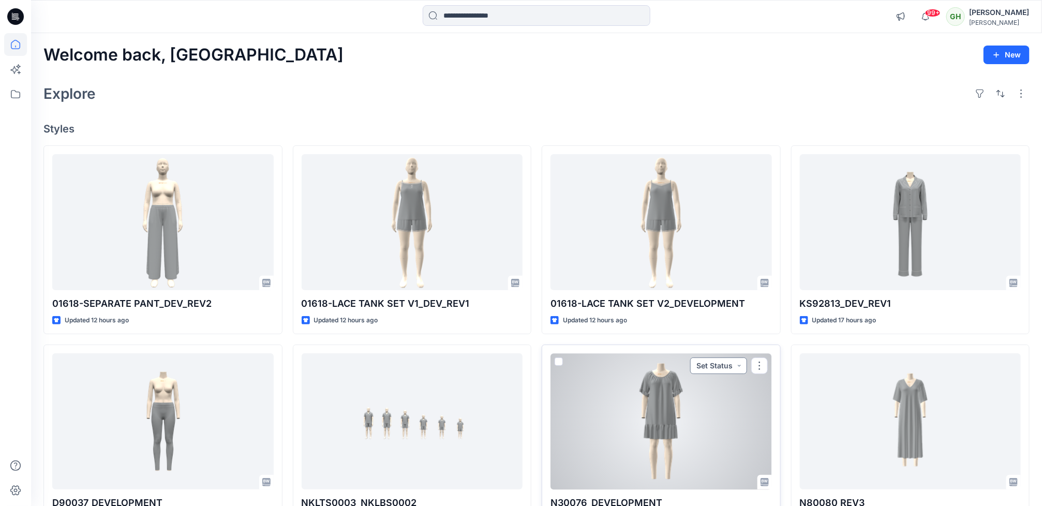
click at [736, 366] on button "Set Status" at bounding box center [718, 365] width 57 height 17
click at [681, 264] on p "Approved" at bounding box center [692, 264] width 34 height 13
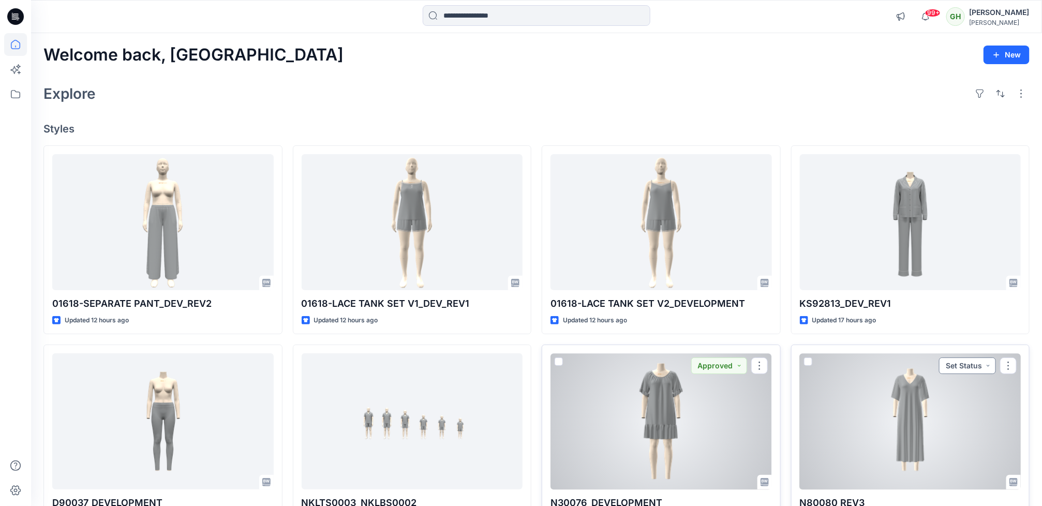
click at [990, 366] on button "Set Status" at bounding box center [967, 365] width 57 height 17
click at [922, 267] on span "Approved" at bounding box center [938, 265] width 54 height 14
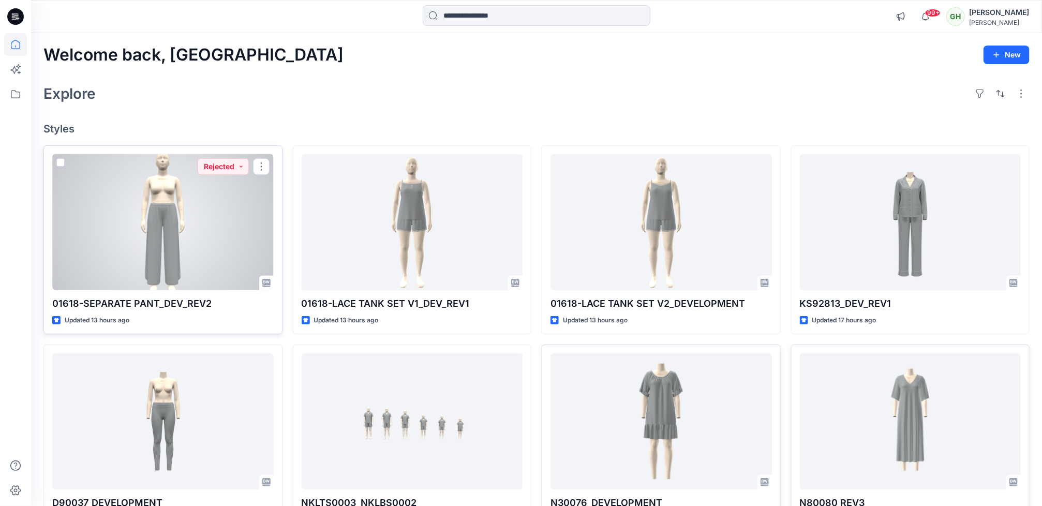
click at [174, 257] on div at bounding box center [162, 222] width 221 height 136
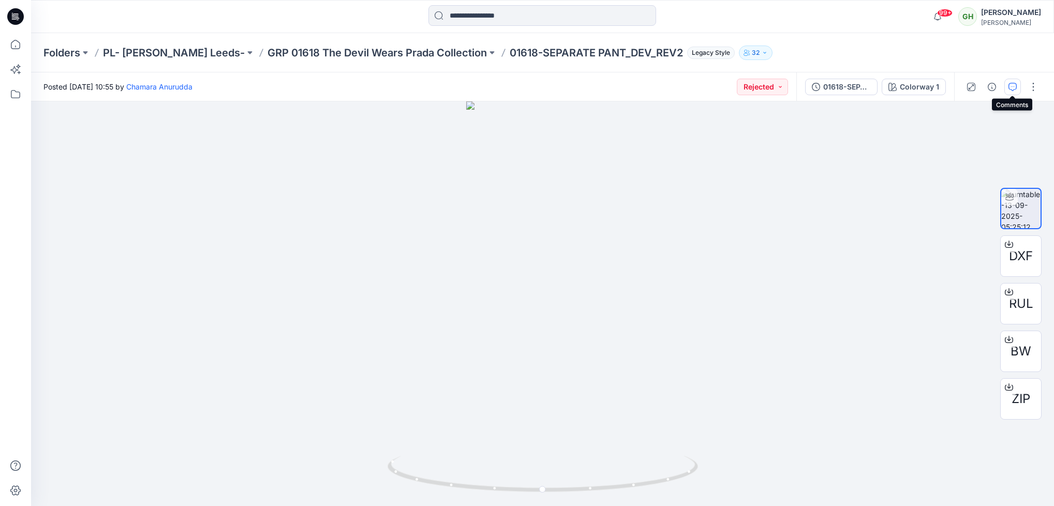
click at [1008, 90] on icon "button" at bounding box center [1012, 87] width 8 height 8
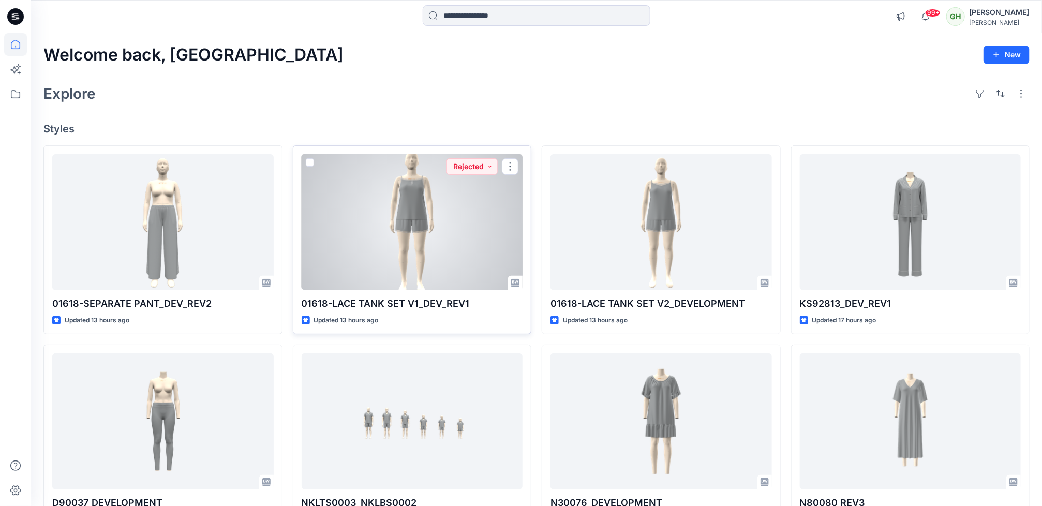
click at [352, 244] on div at bounding box center [412, 222] width 221 height 136
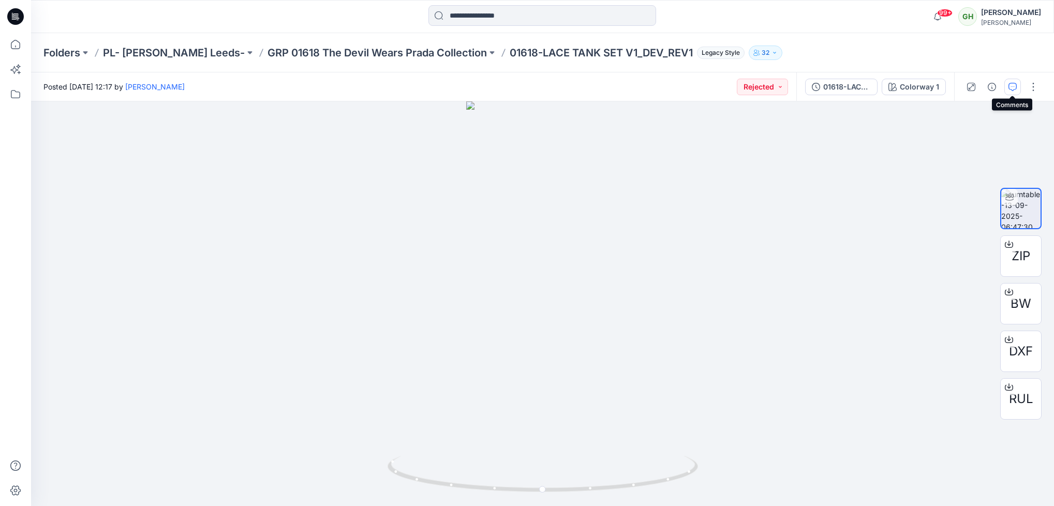
click at [1004, 87] on button "button" at bounding box center [1012, 87] width 17 height 17
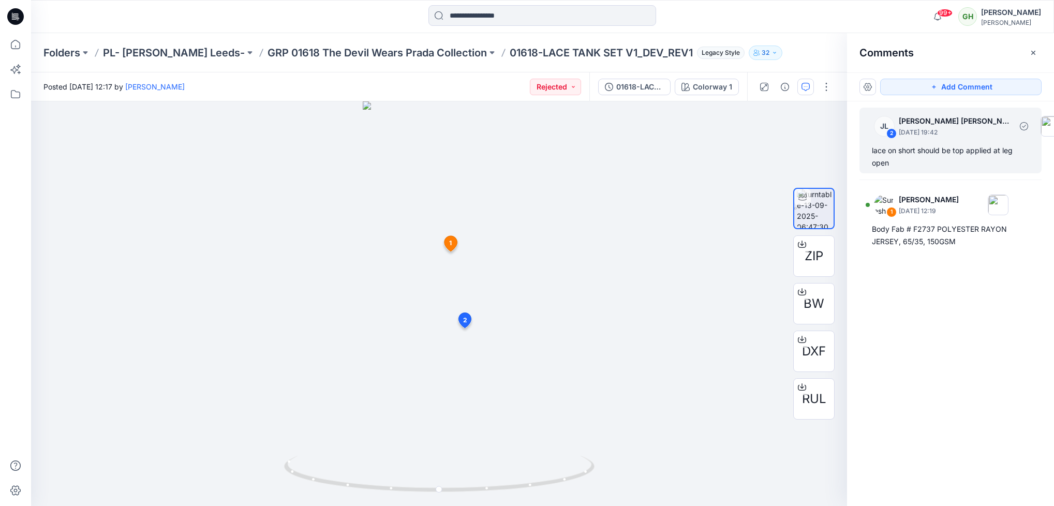
click at [999, 162] on div "lace on short should be top applied at leg open" at bounding box center [950, 156] width 157 height 25
